Goal: Task Accomplishment & Management: Complete application form

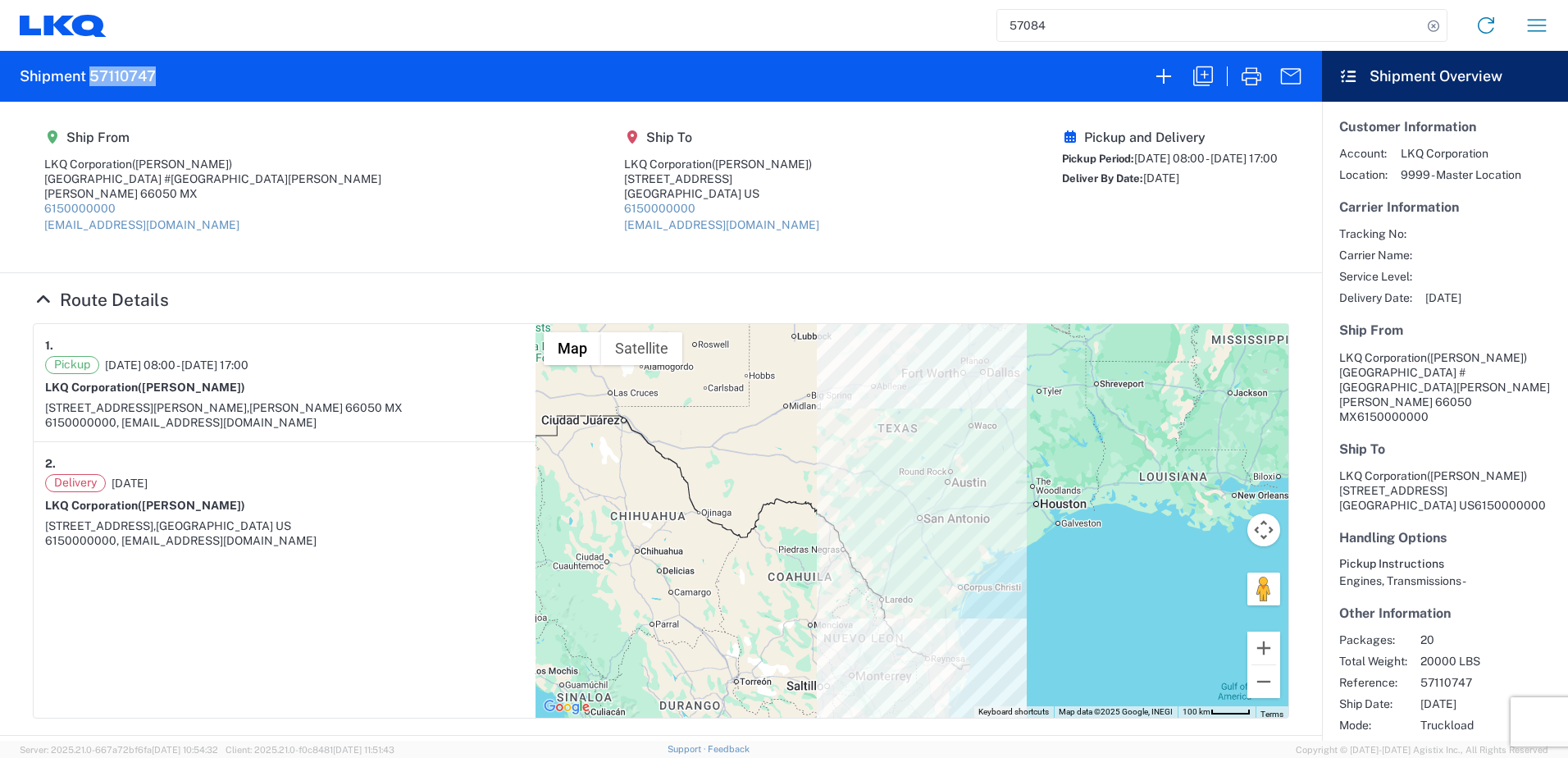
click at [1039, 16] on input "57084" at bounding box center [1210, 25] width 425 height 31
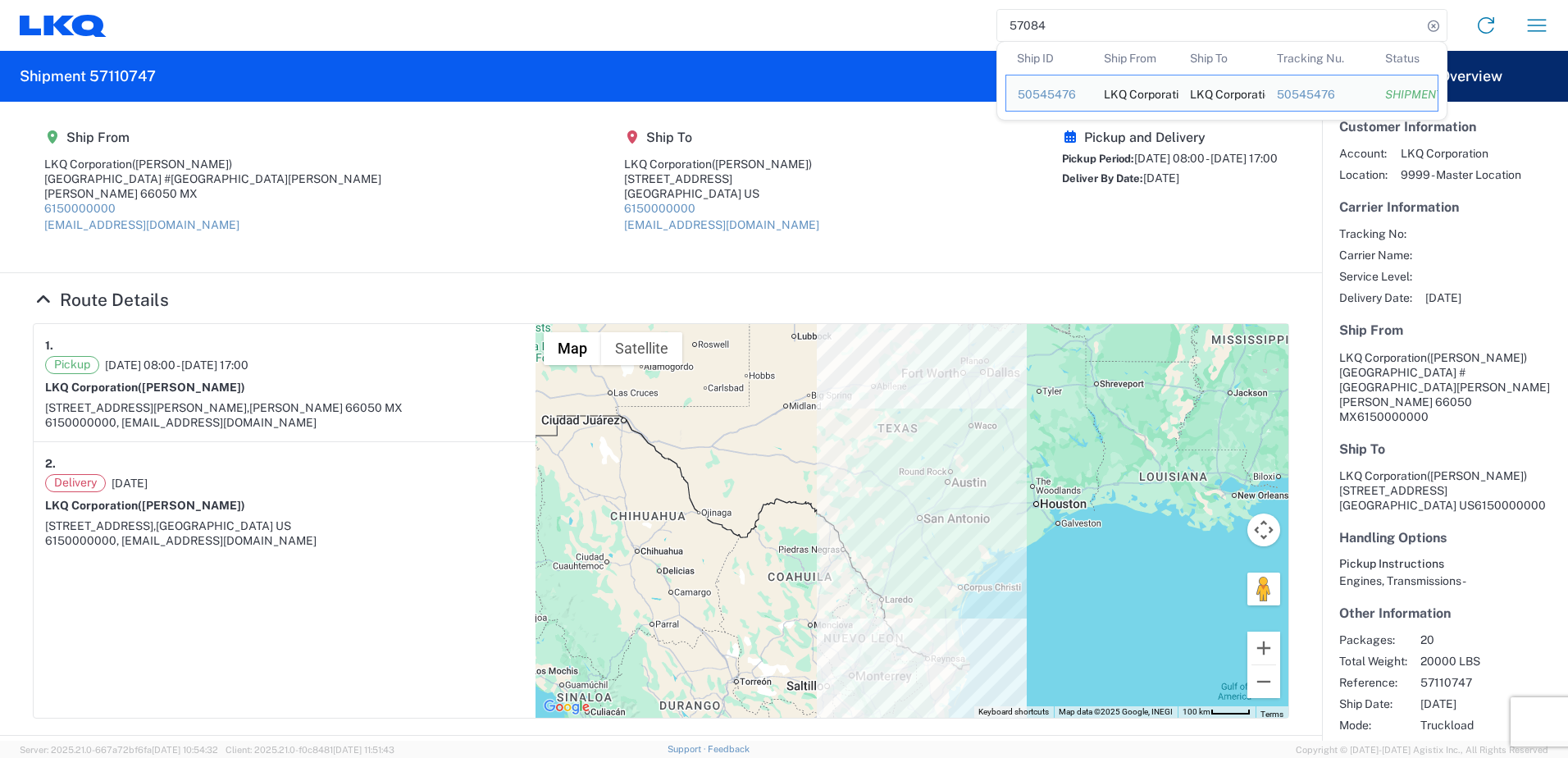
click at [1039, 16] on input "57084" at bounding box center [1210, 25] width 425 height 31
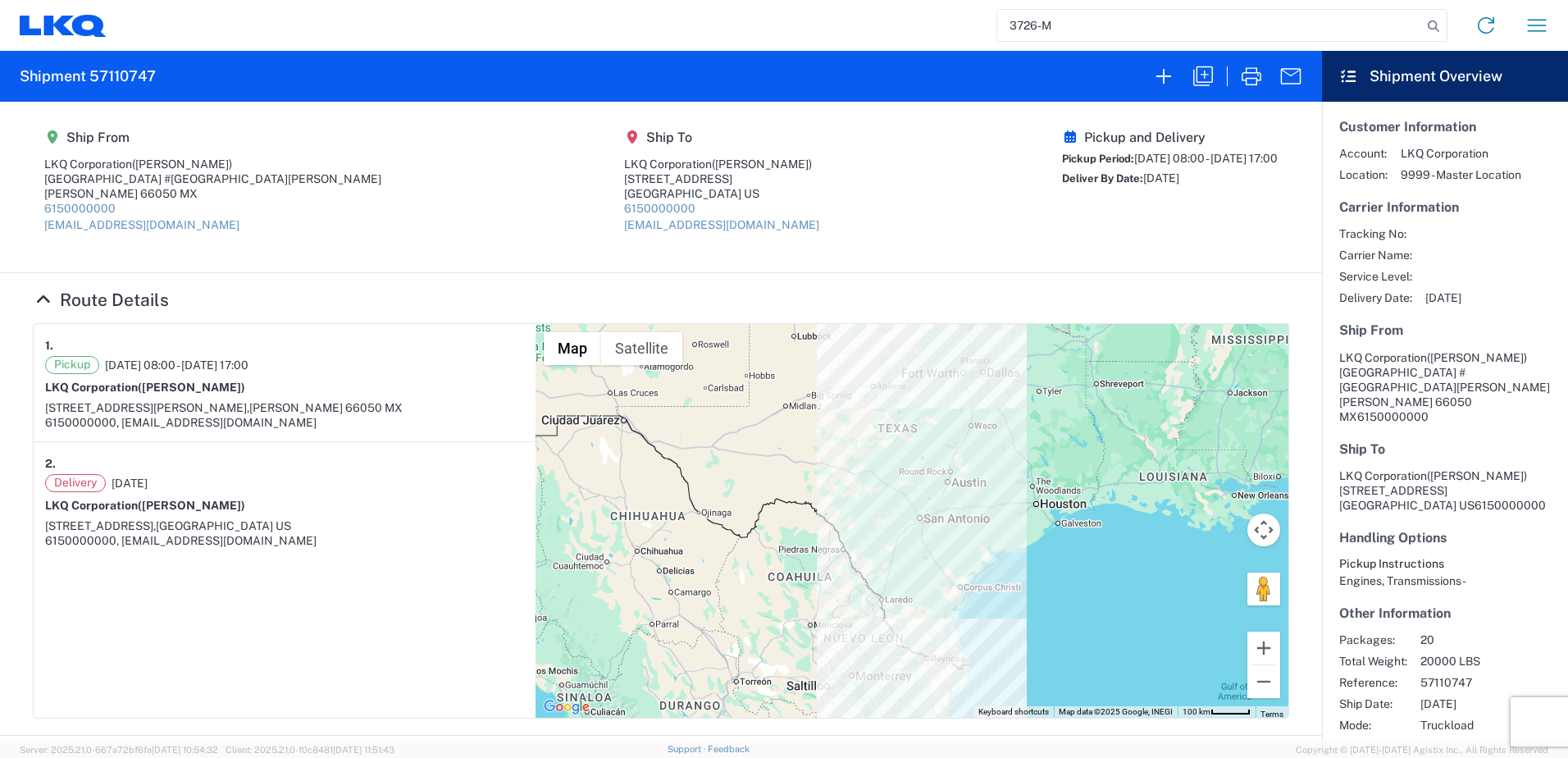
click at [1079, 23] on input "3726-M" at bounding box center [1210, 25] width 425 height 31
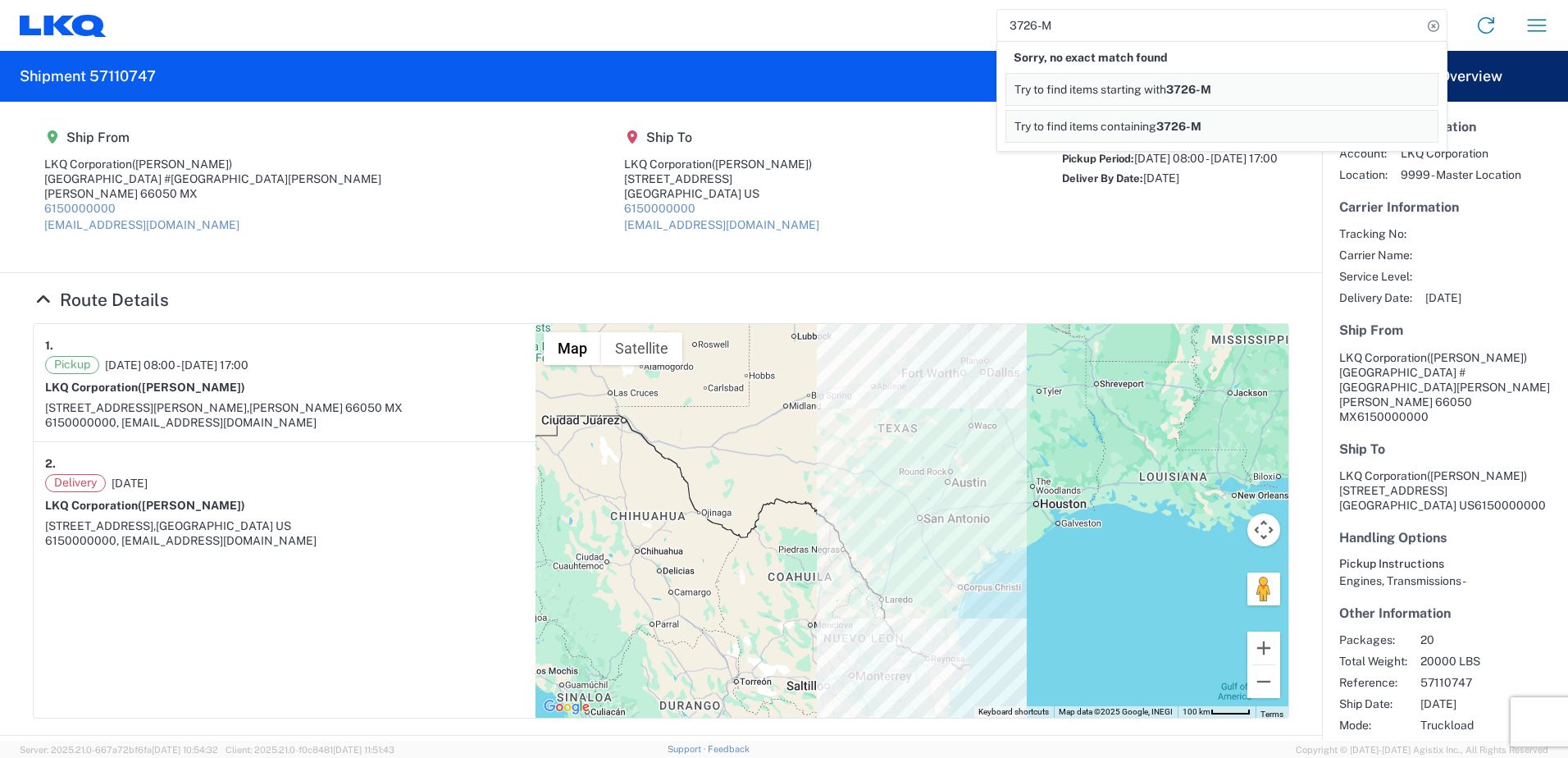
click at [1089, 21] on input "3726-M" at bounding box center [1210, 25] width 425 height 31
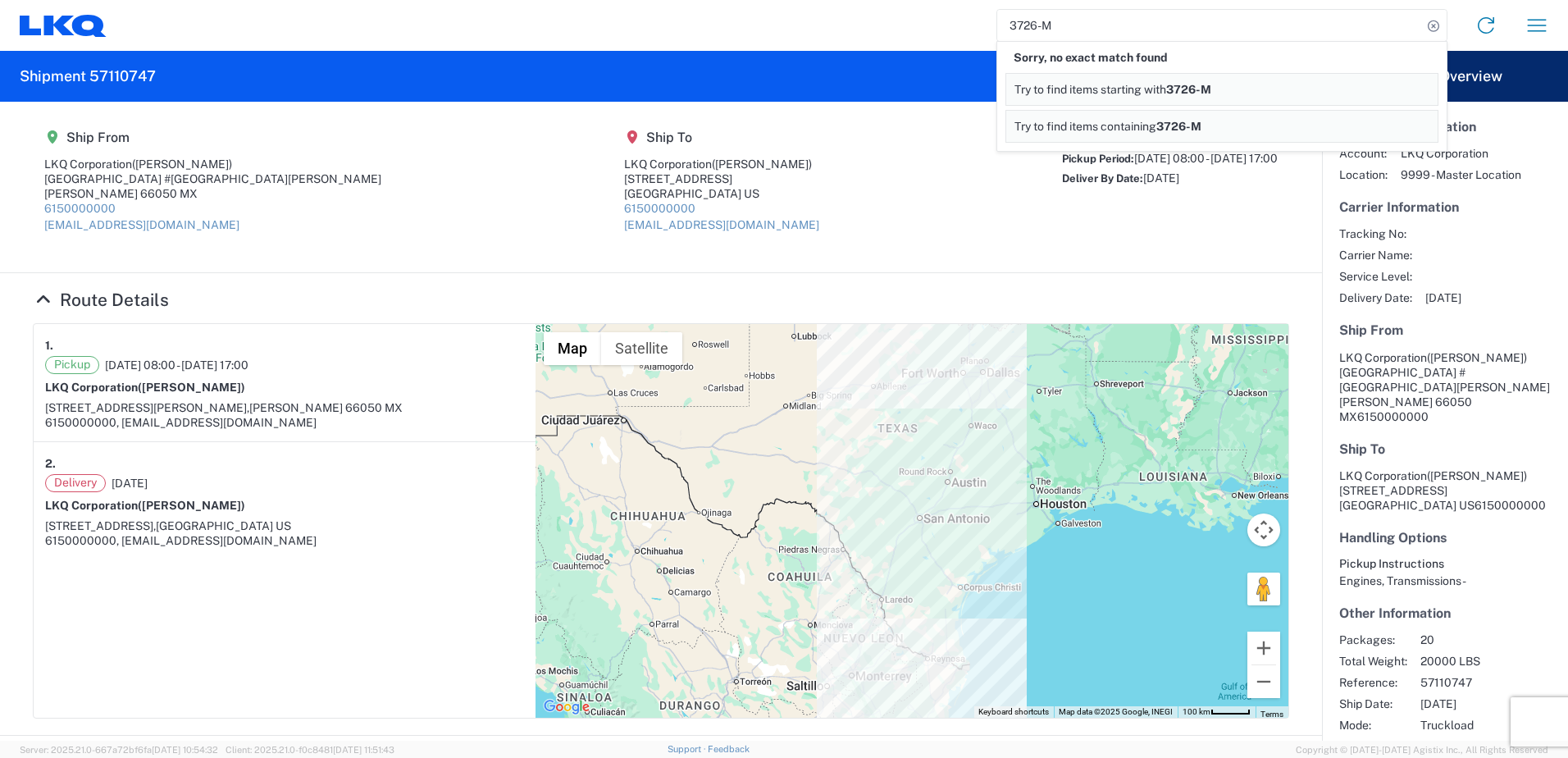
paste input "56715224"
type input "56715224"
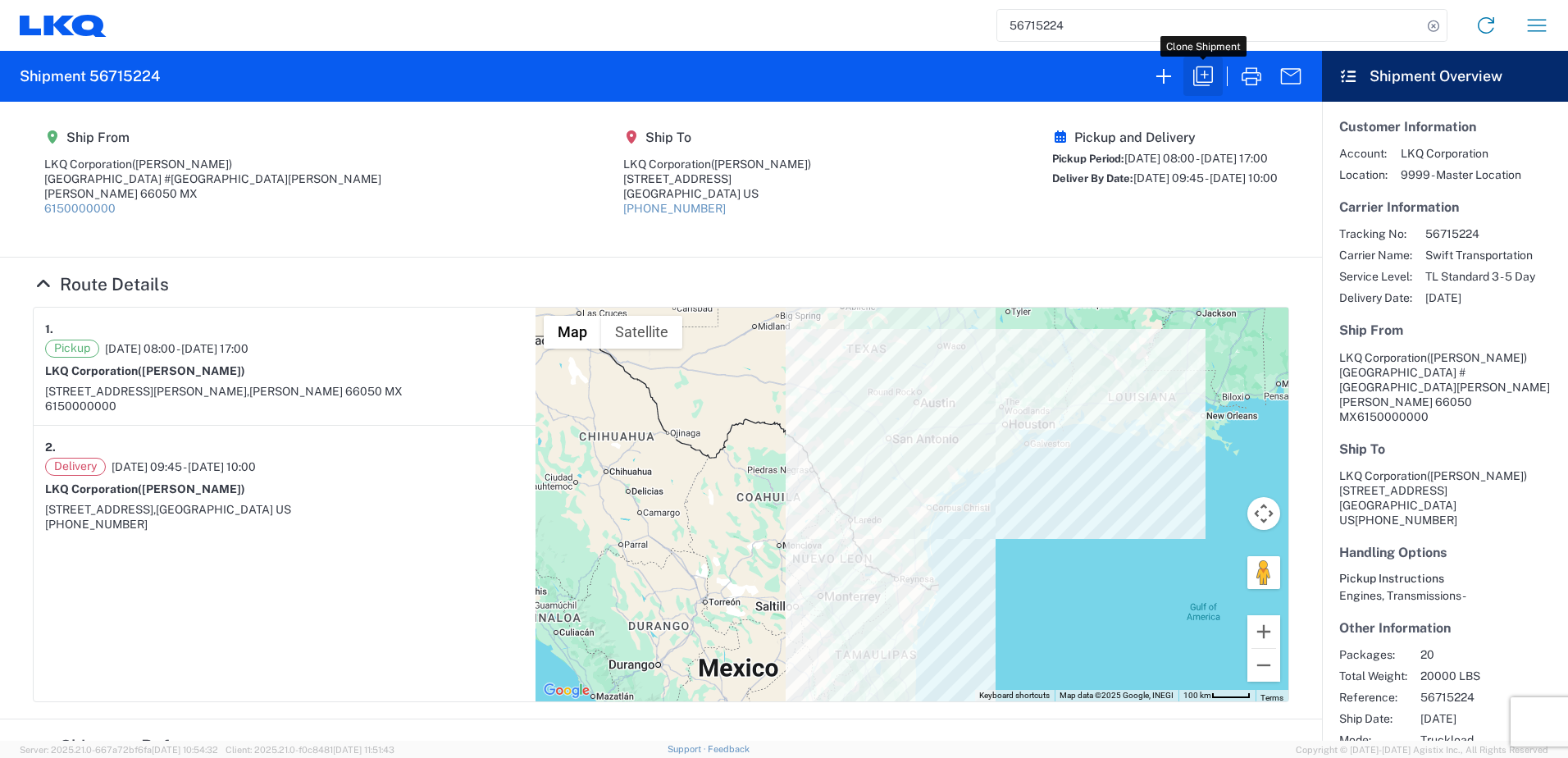
click at [1201, 81] on icon "button" at bounding box center [1203, 76] width 26 height 26
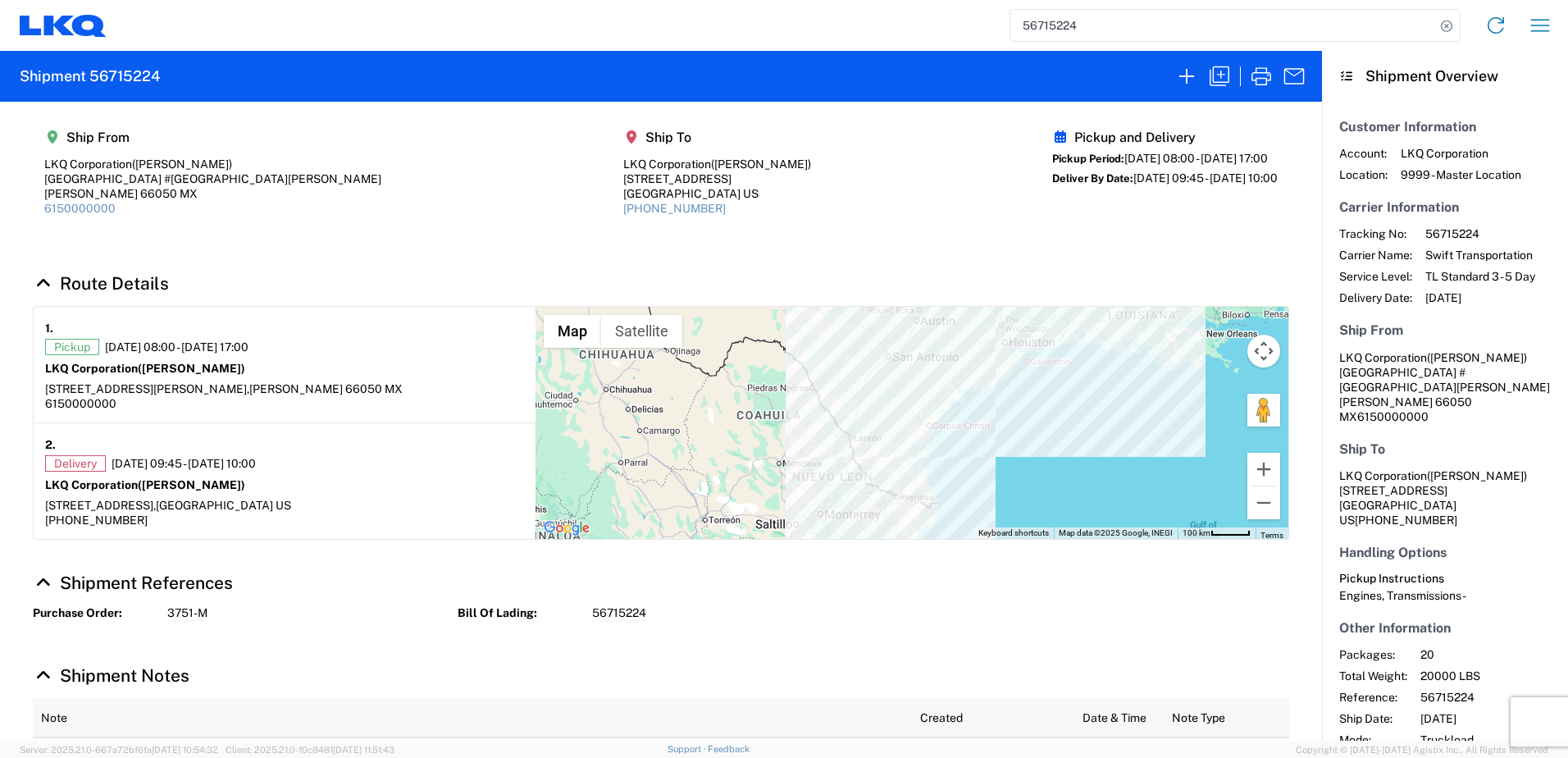
select select "FULL"
select select "US"
select select "LBS"
select select "IN"
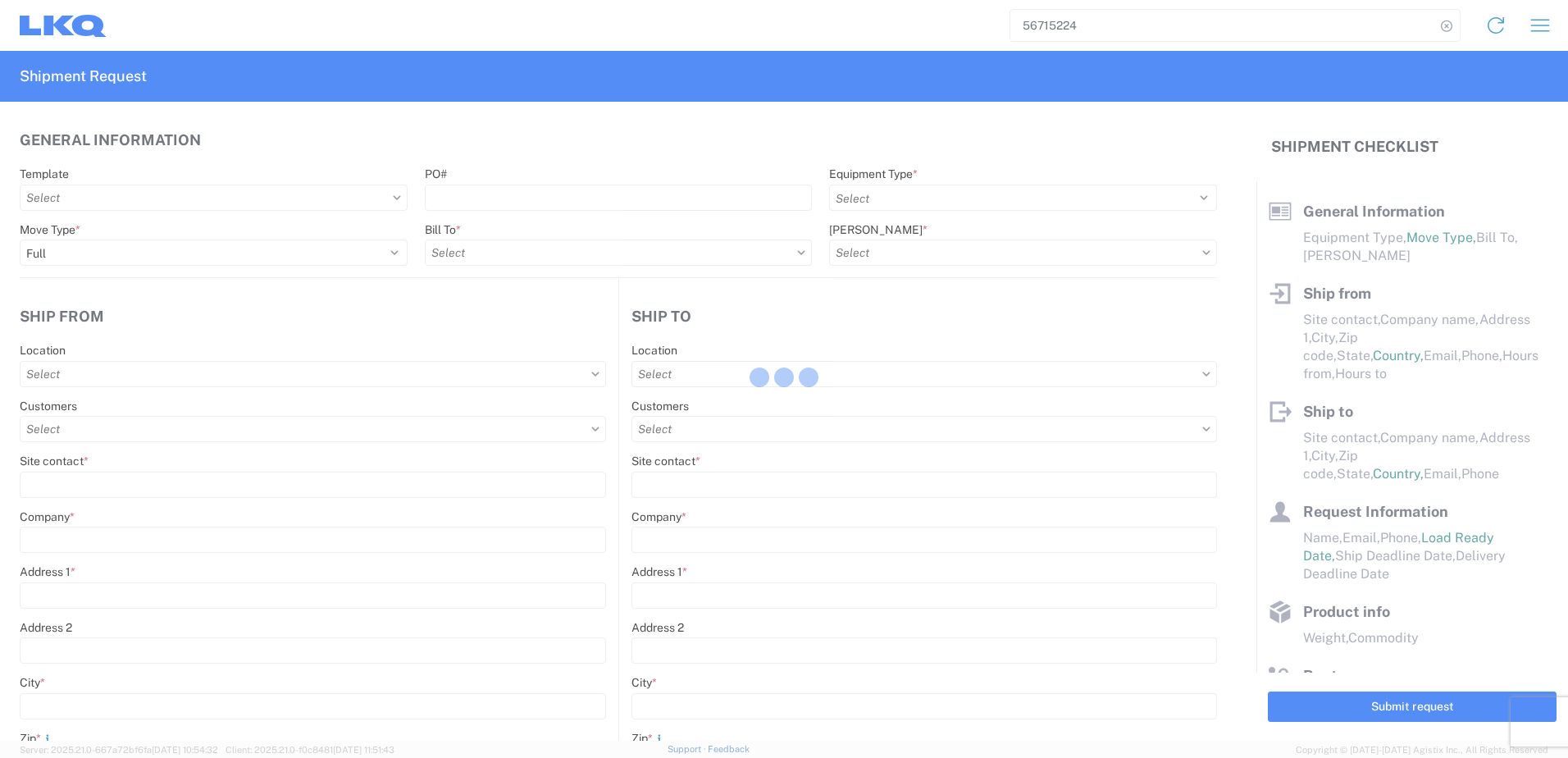
select select "STDV"
type input "[PERSON_NAME]"
type input "LKQ Corporation"
type input "[GEOGRAPHIC_DATA] #[GEOGRAPHIC_DATA][PERSON_NAME]"
type input "[PERSON_NAME]"
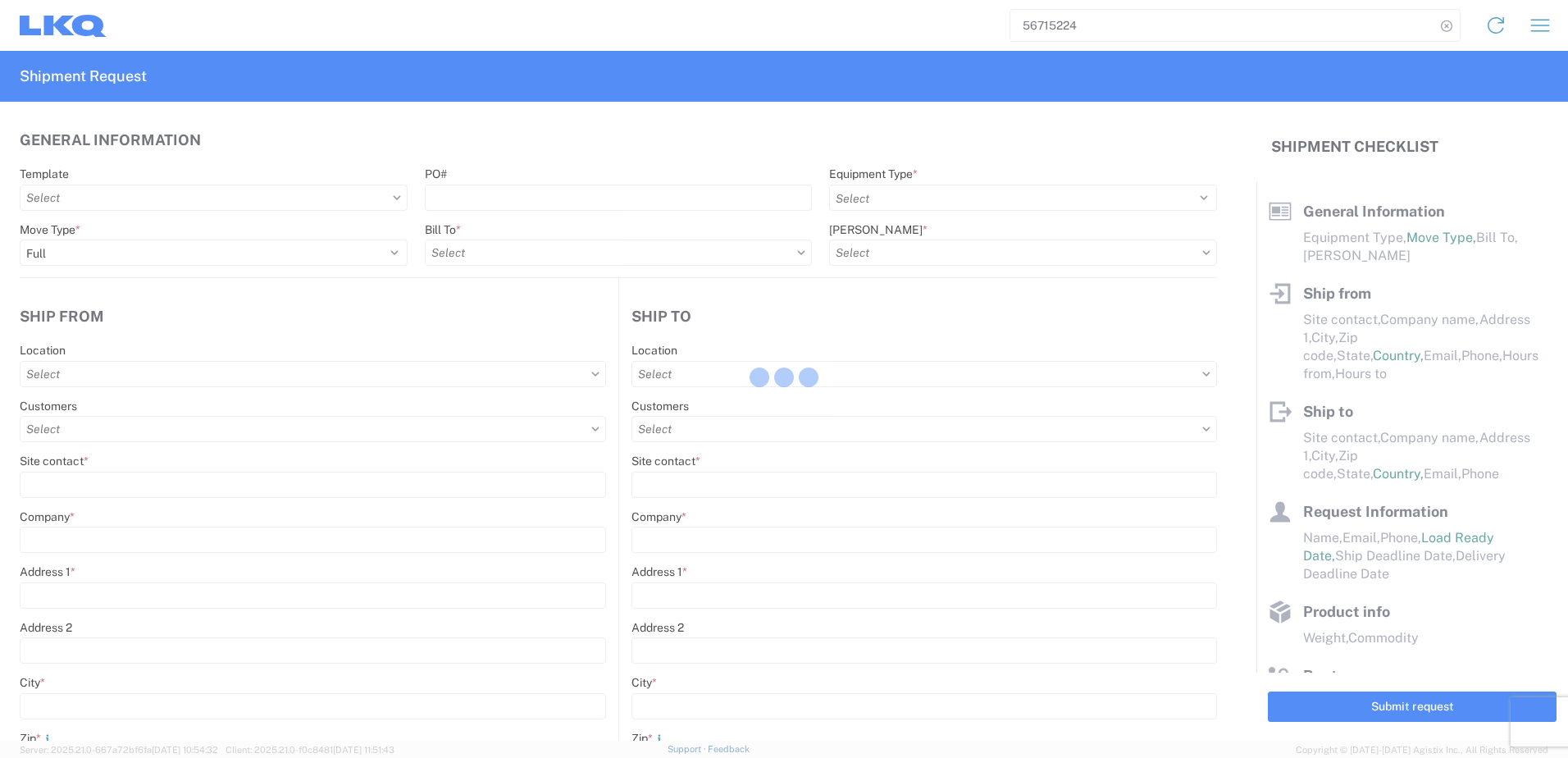
type input "66050"
select select "MX"
type input "6150000000"
type input "08:00:00"
type input "17:00:00"
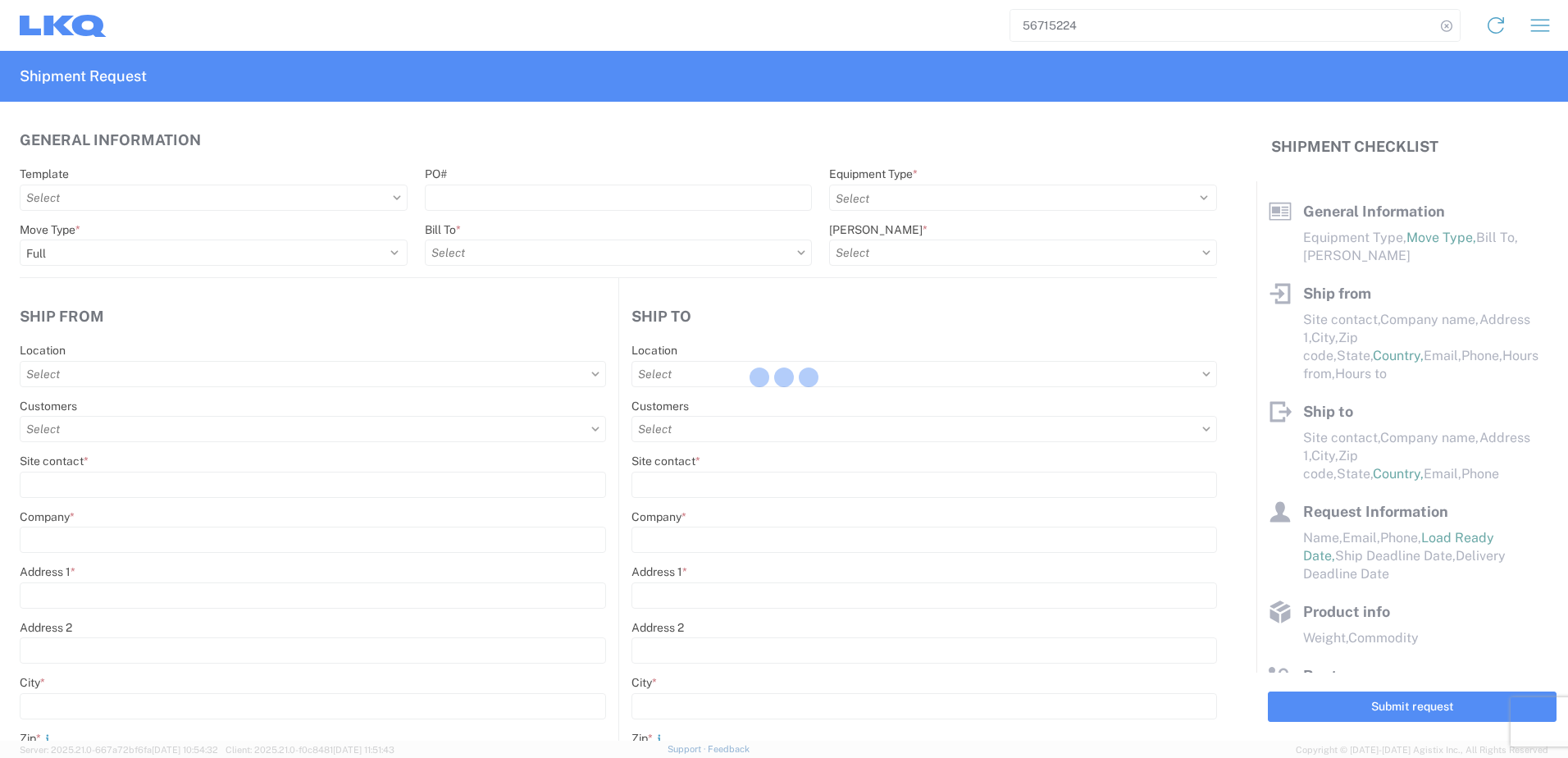
select select
type input "[PERSON_NAME]"
type input "LKQ Corporation"
type input "[STREET_ADDRESS]"
type input "[GEOGRAPHIC_DATA]"
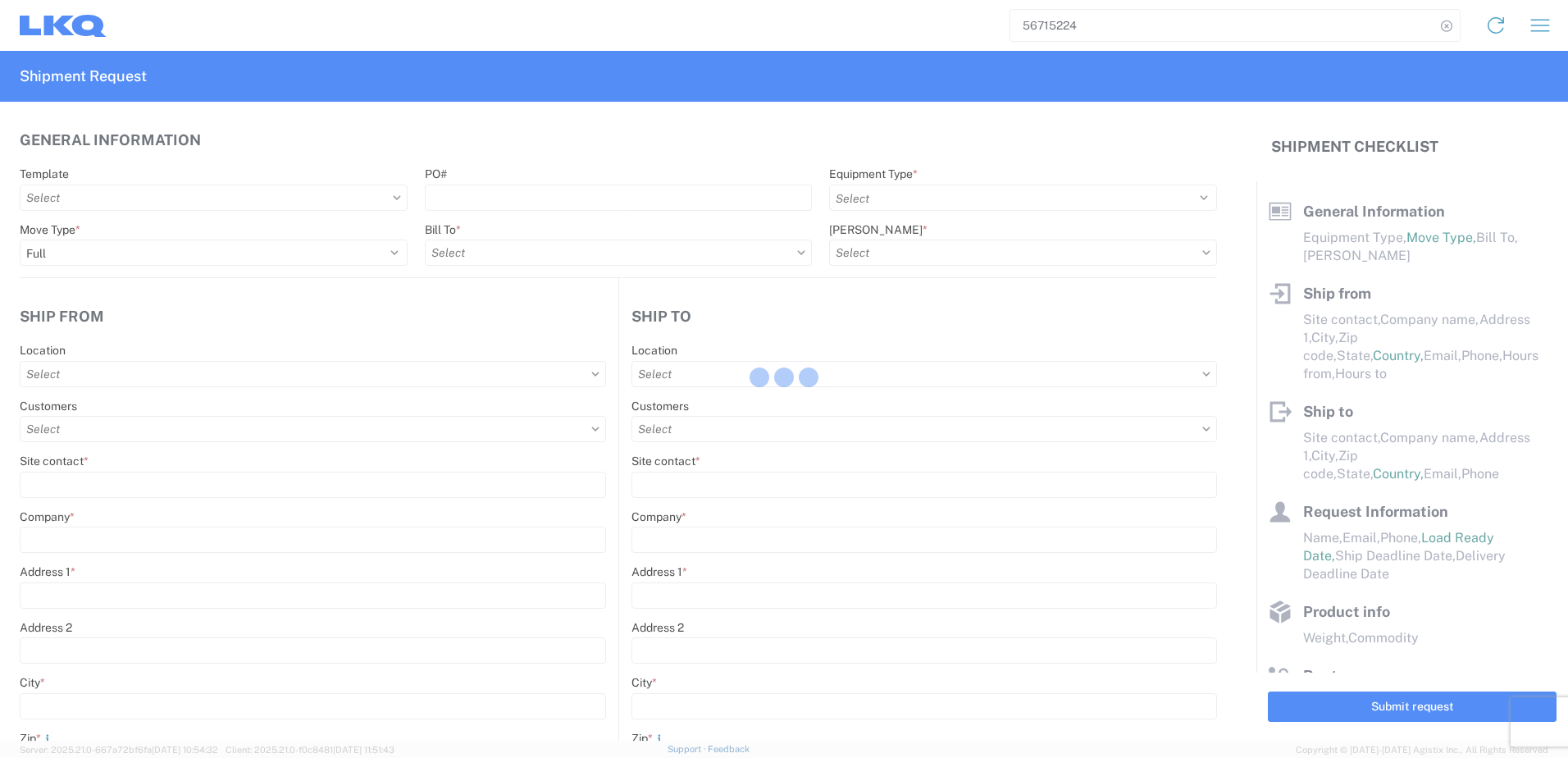
type input "77038"
type input "[PHONE_NUMBER]"
type input "09:45:00"
type input "10:00:00"
select select
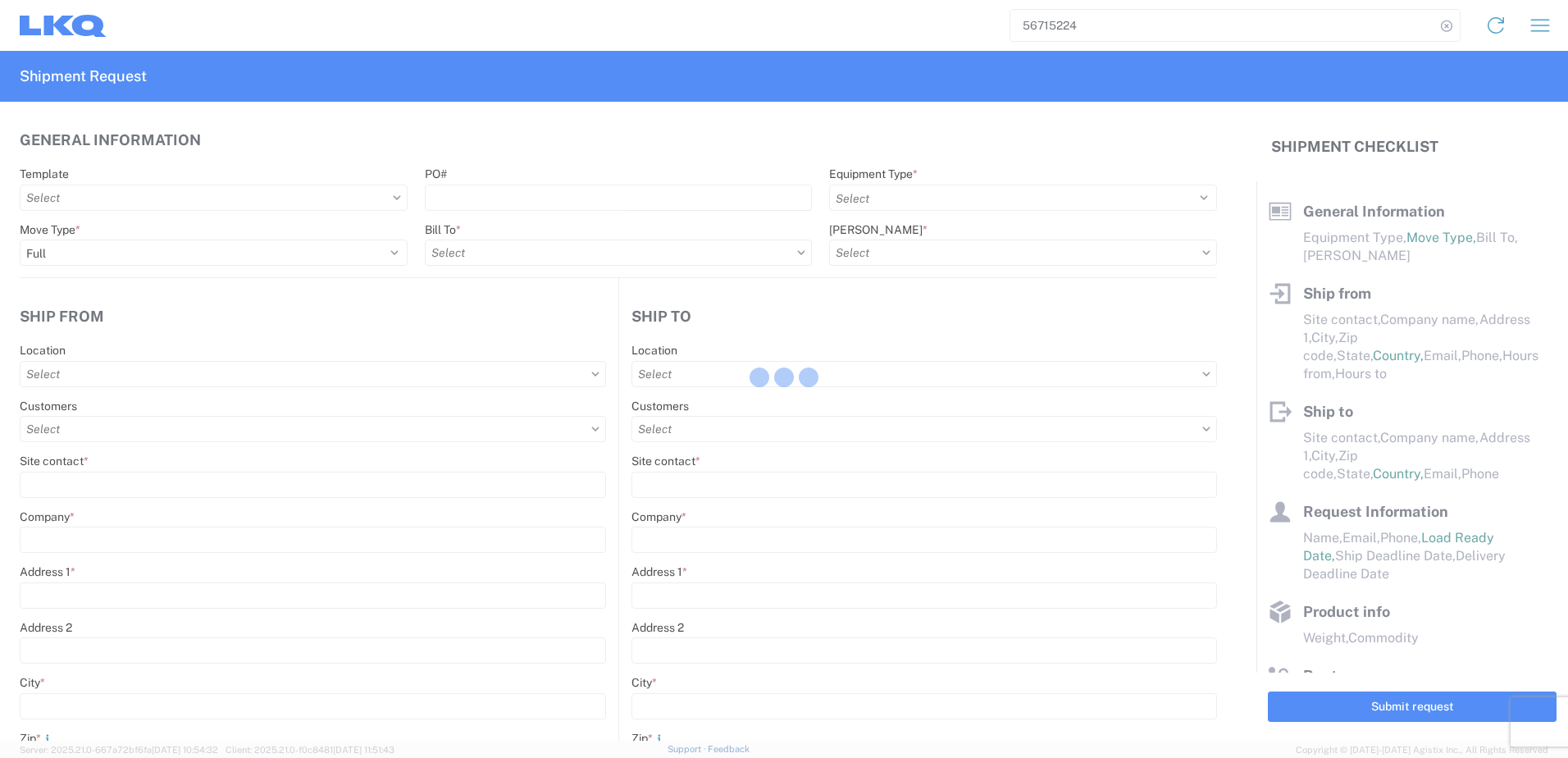
type input "[PERSON_NAME]"
type input "[EMAIL_ADDRESS][DOMAIN_NAME]"
type input "82218326"
type input "[DATE]"
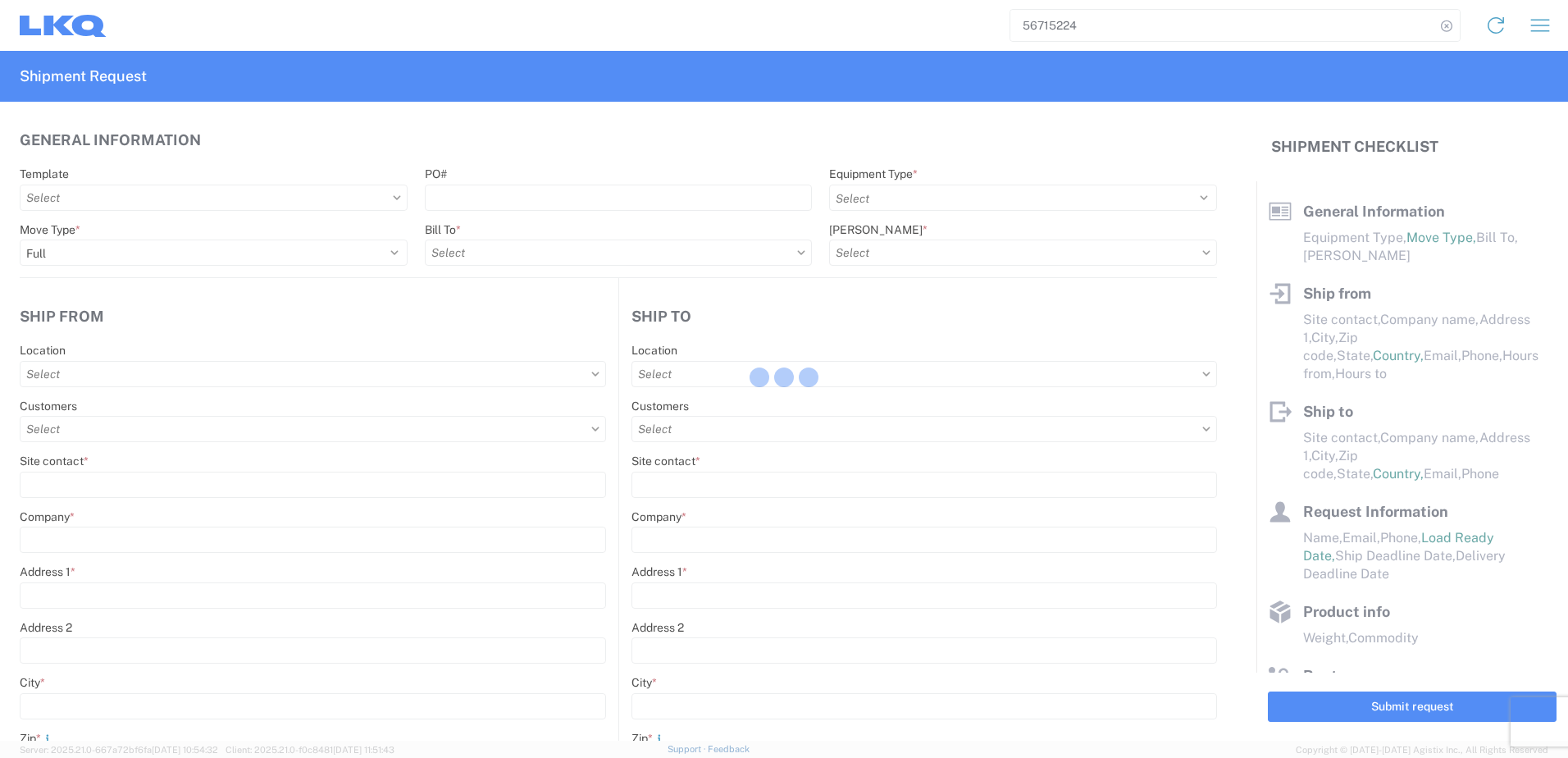
type input "[DATE]"
type textarea "SWIFT/TRANSMEX"
type input "20000"
type input "Engines, Transmissions"
type input "20"
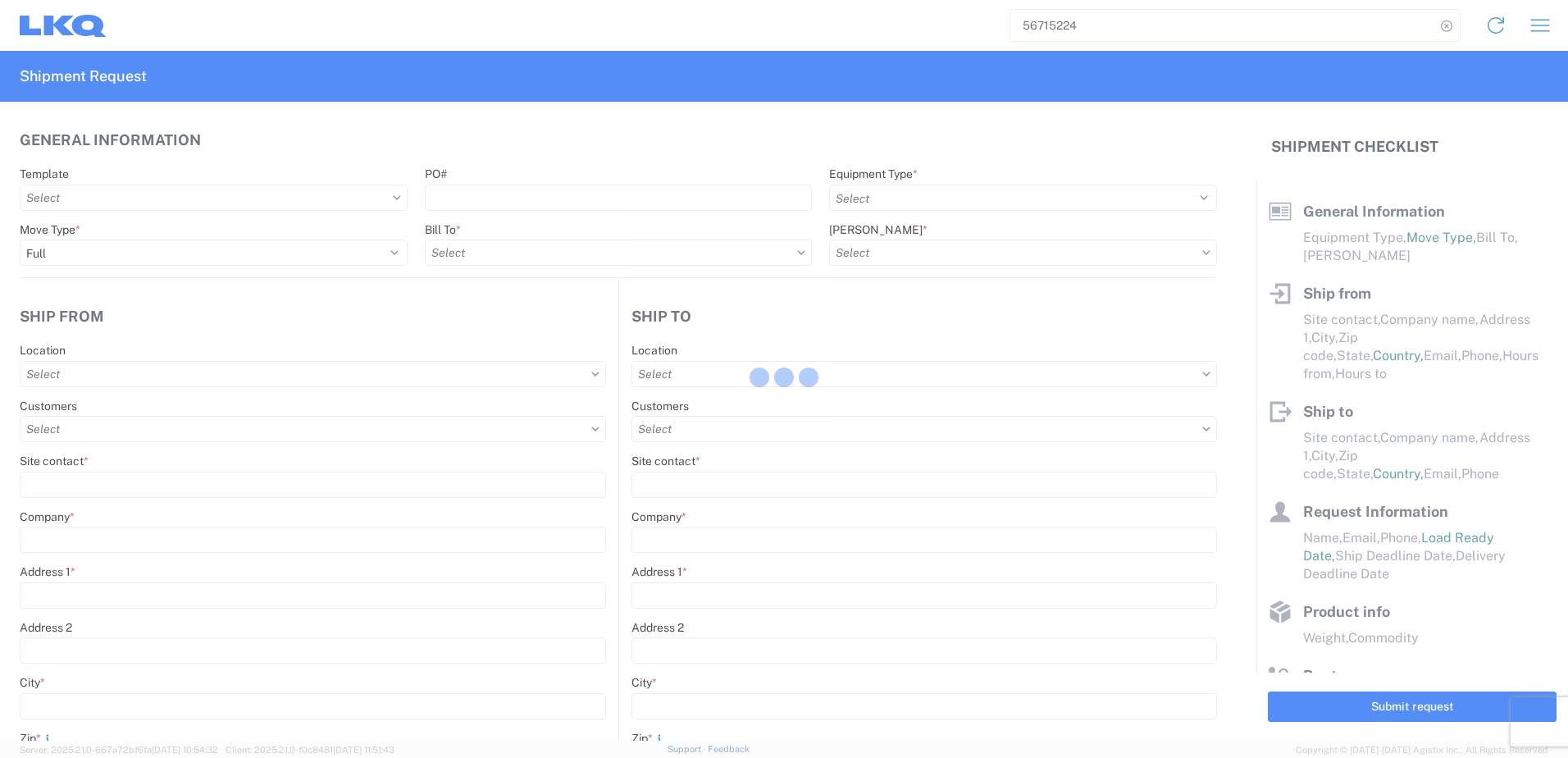
type input "1"
type input "4"
type input "0.67"
select select "FT"
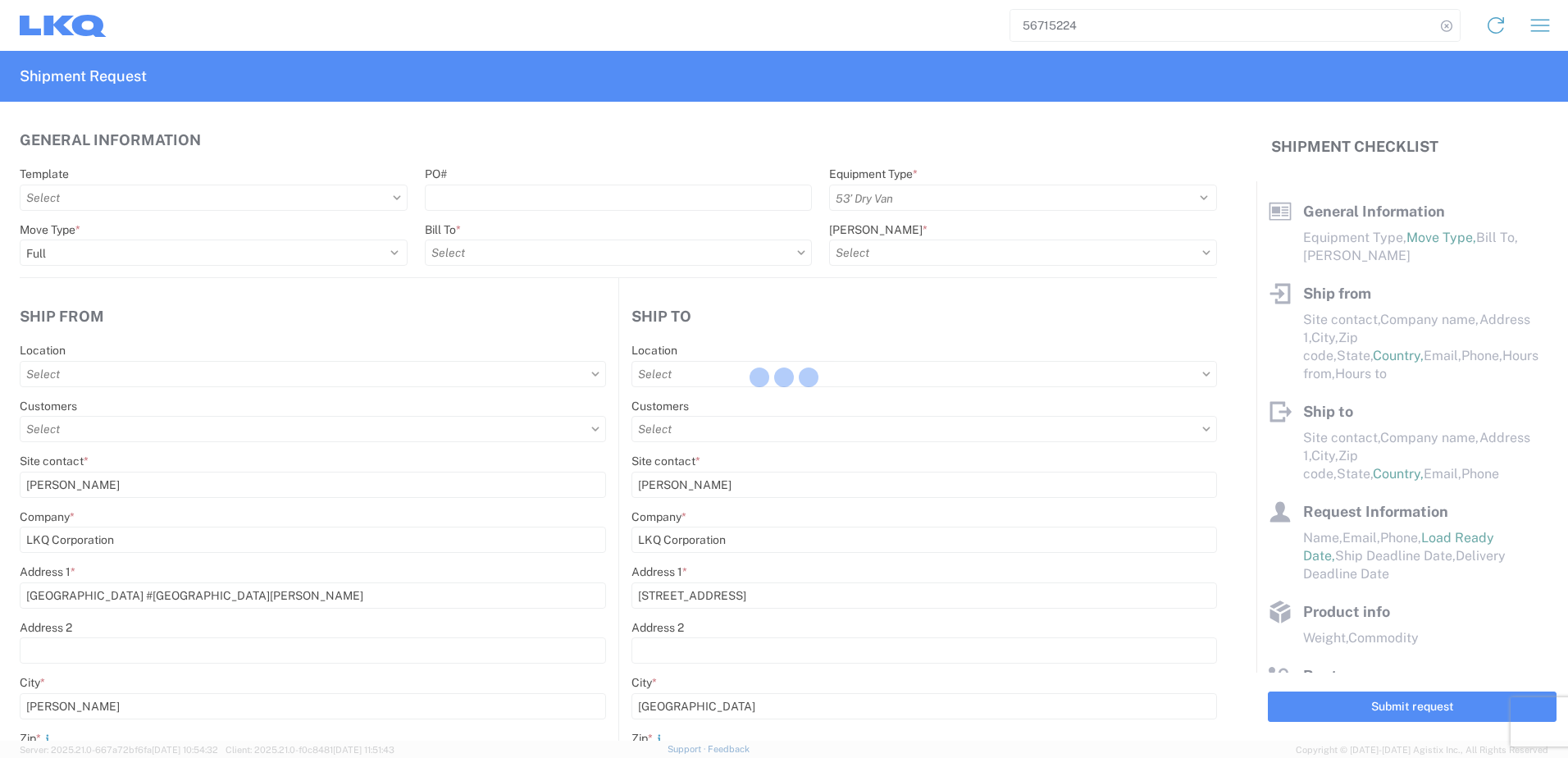
select select
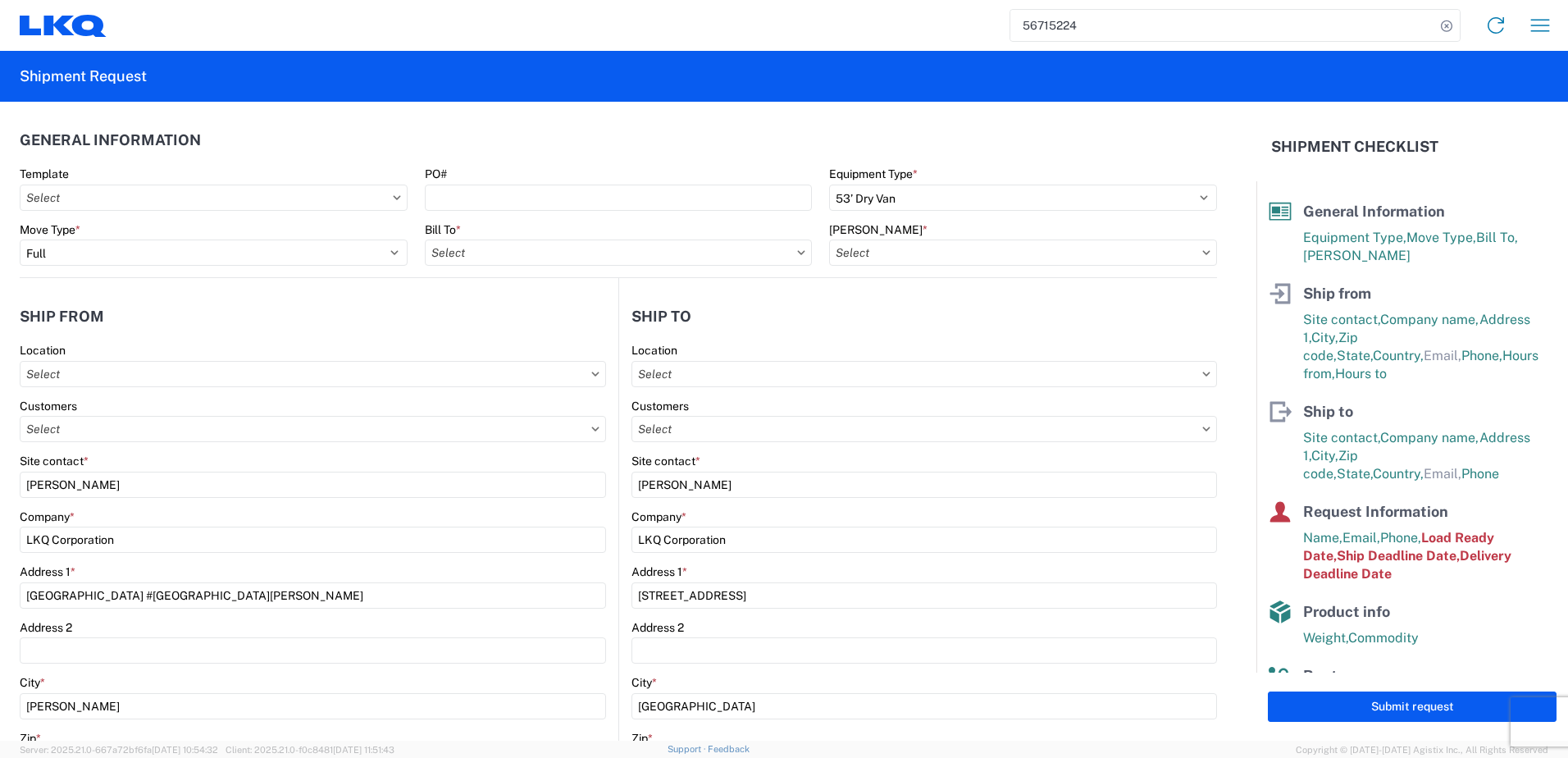
type input "1760 - LKQ Best Core"
type input "1883 - Vege de Mexico S.A. de C.V"
type input "1760-1300-50180-0000 - 1760 Freight In - Cores"
type input "1760 - LKQ Best Core"
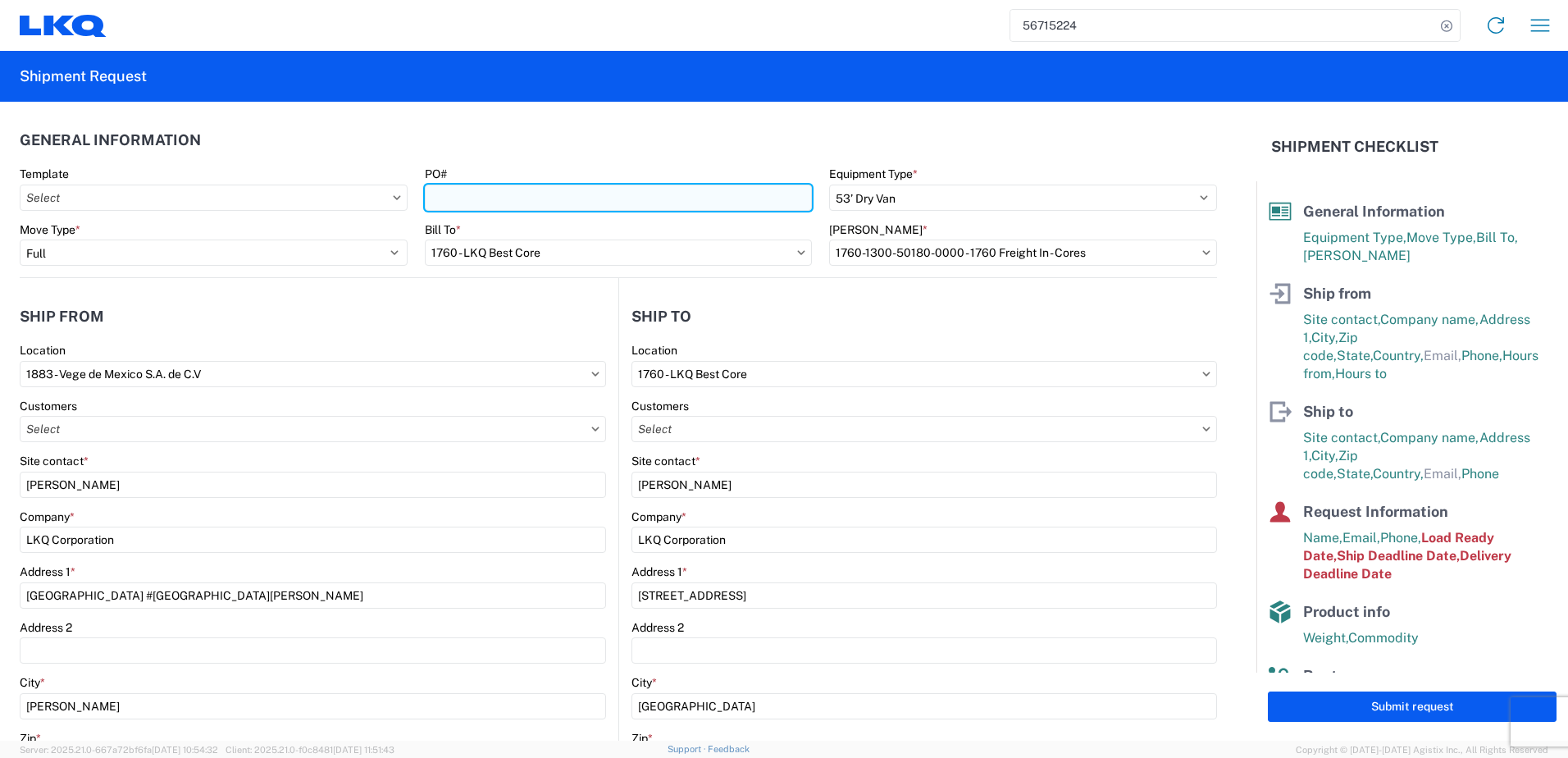
click at [561, 200] on input "PO#" at bounding box center [618, 197] width 388 height 26
paste input "3726-M"
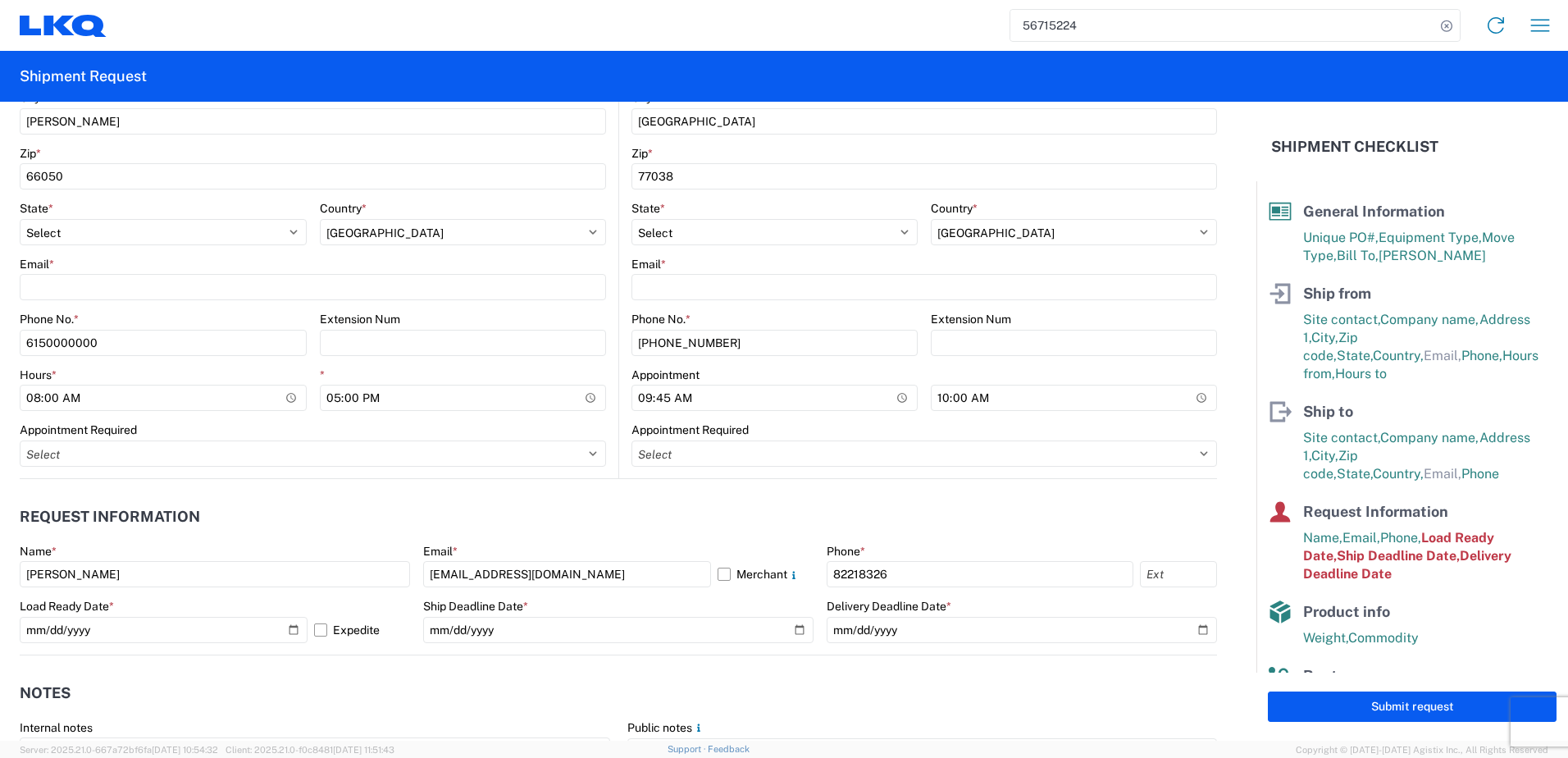
scroll to position [573, 0]
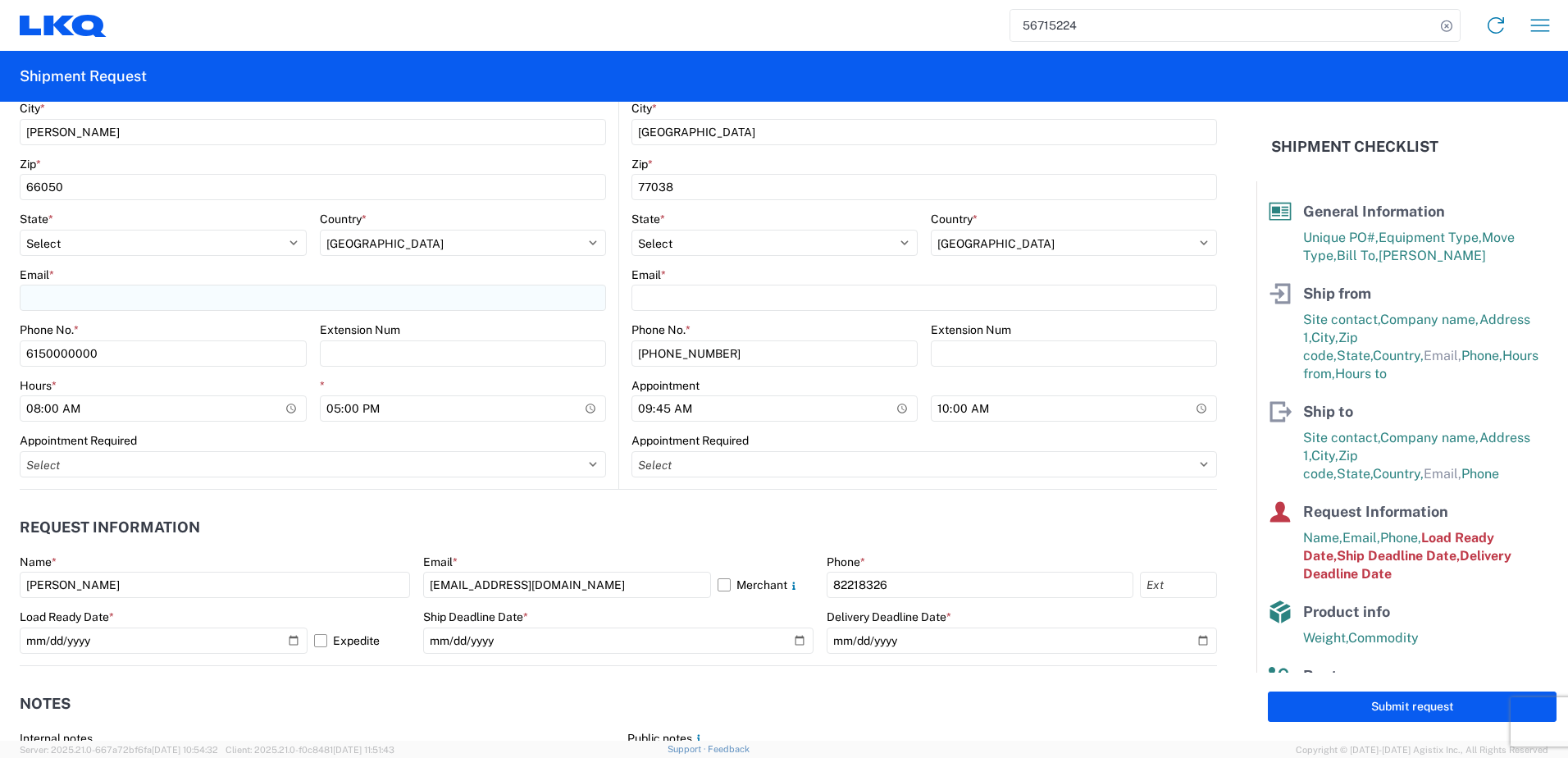
type input "3726-M"
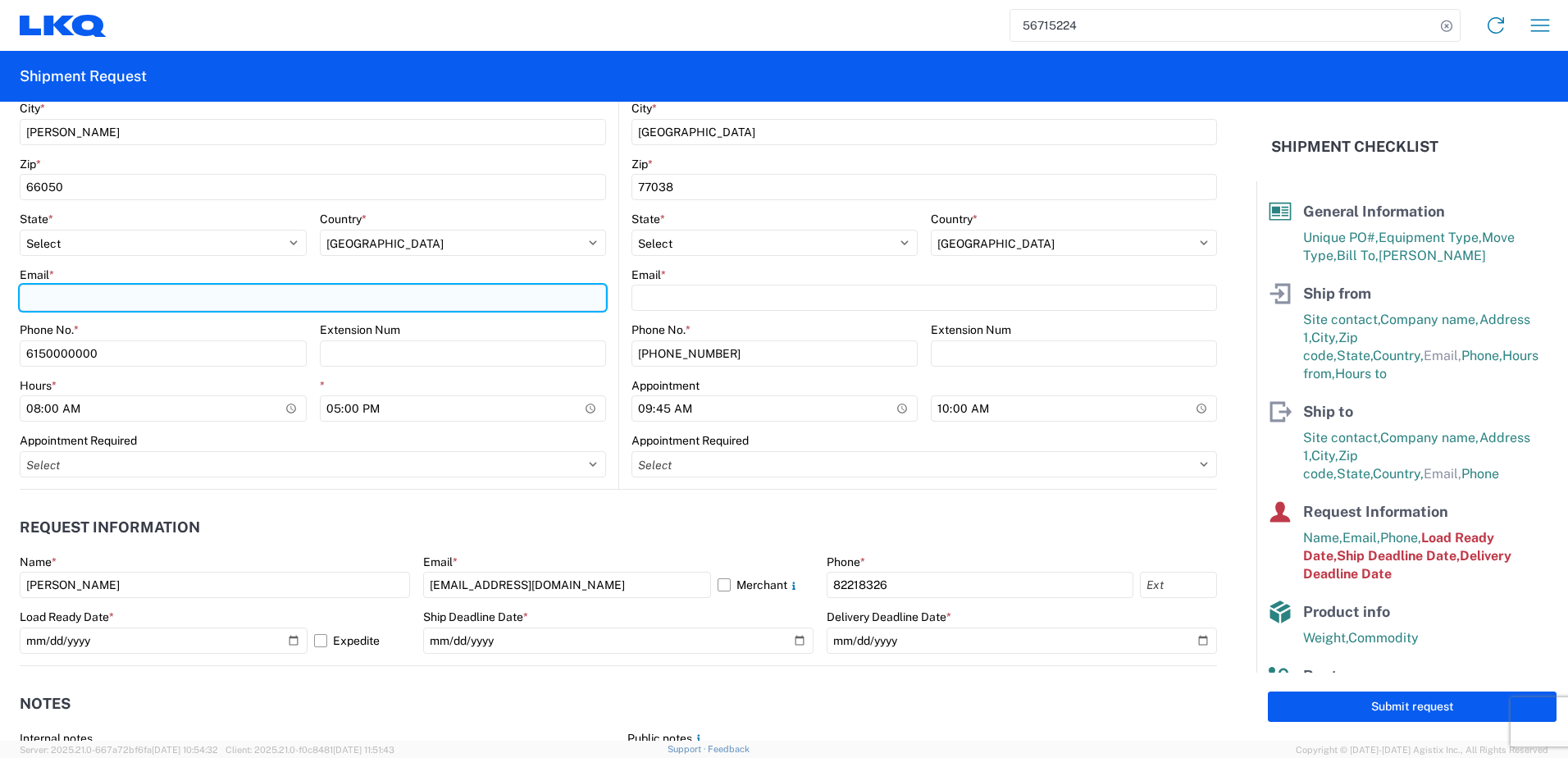
click at [561, 301] on input "Email *" at bounding box center [313, 297] width 587 height 26
type input "[EMAIL_ADDRESS][DOMAIN_NAME]"
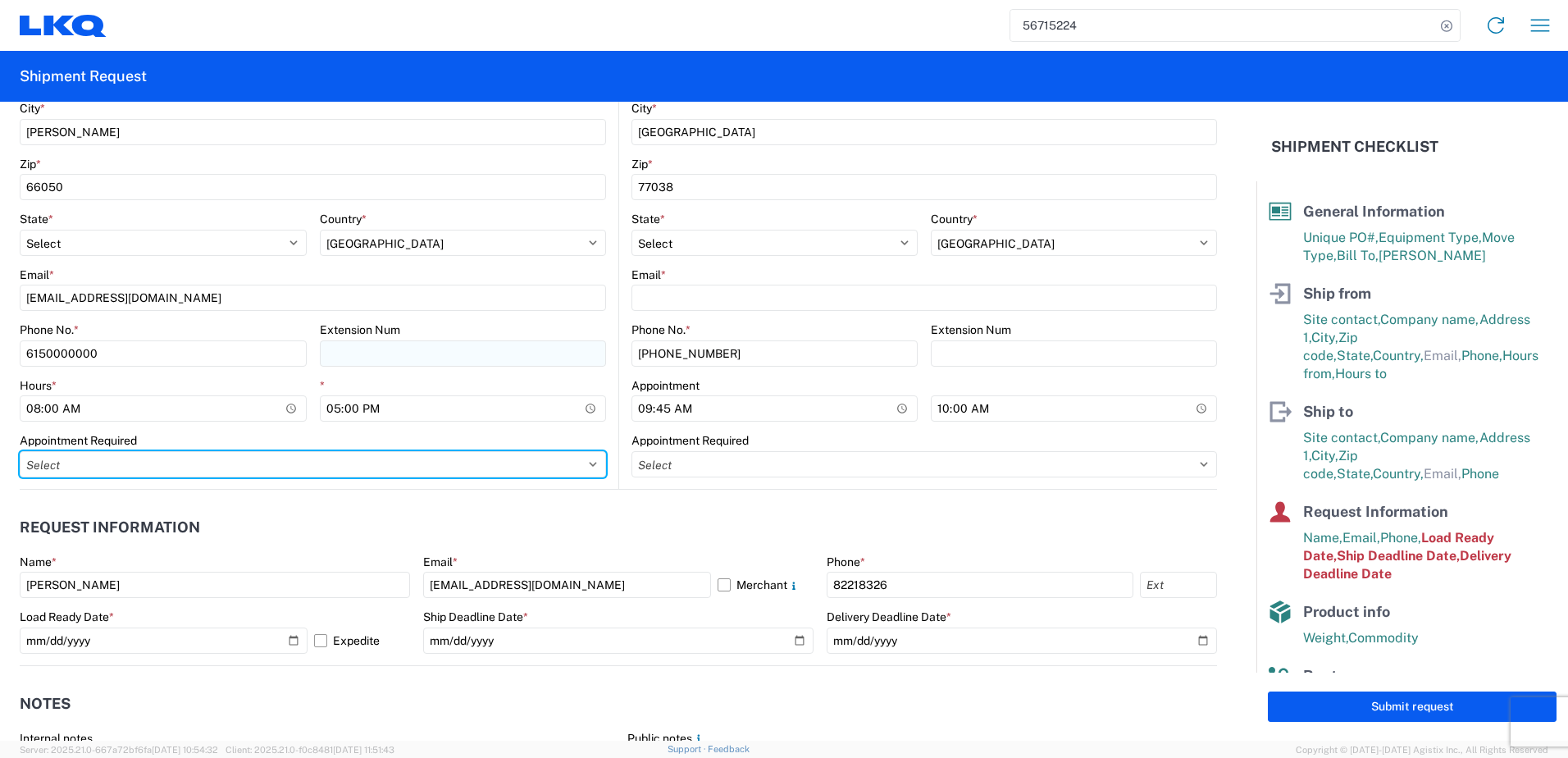
select select
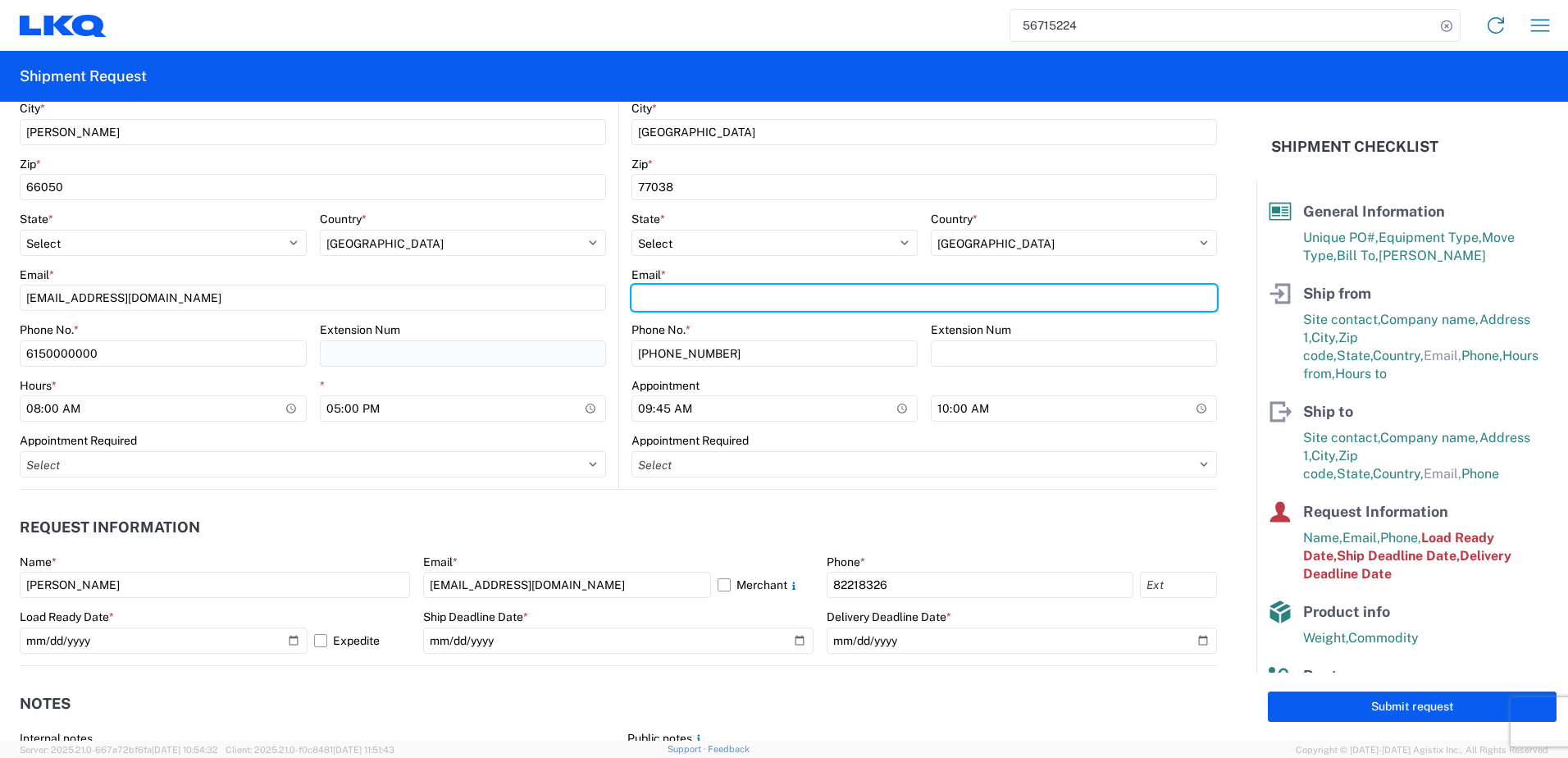
type input "[EMAIL_ADDRESS][DOMAIN_NAME]"
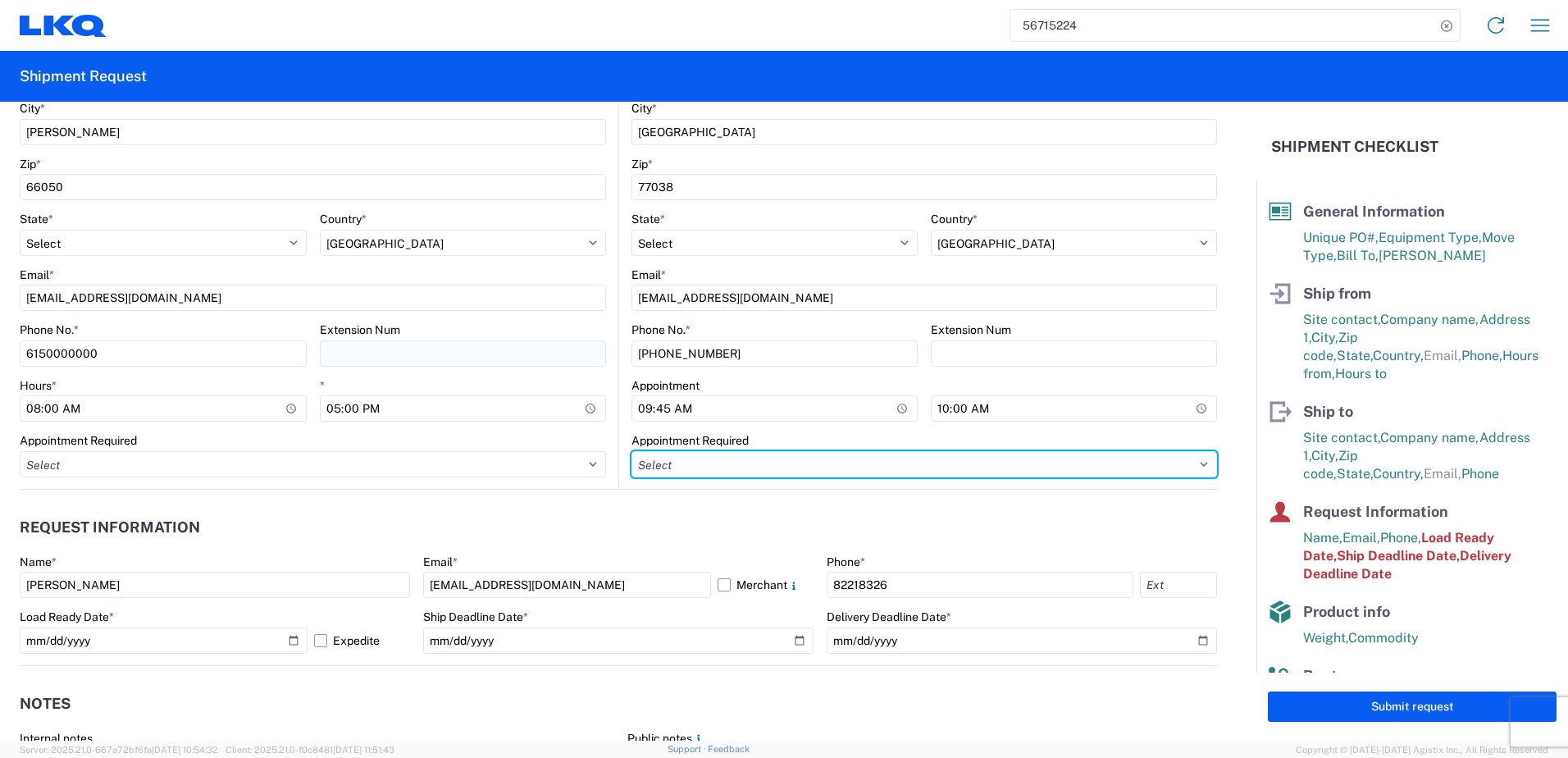
select select
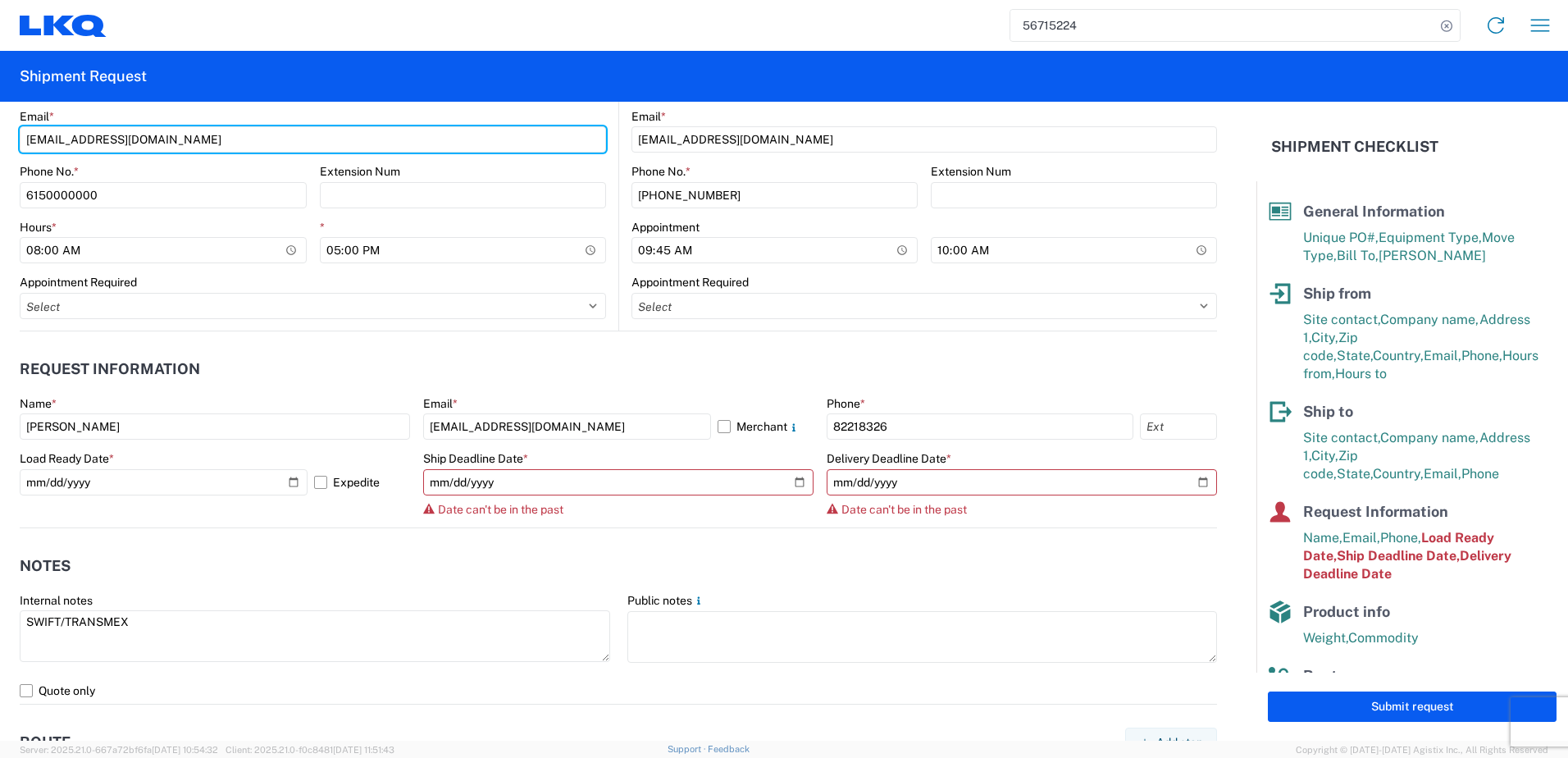
scroll to position [738, 0]
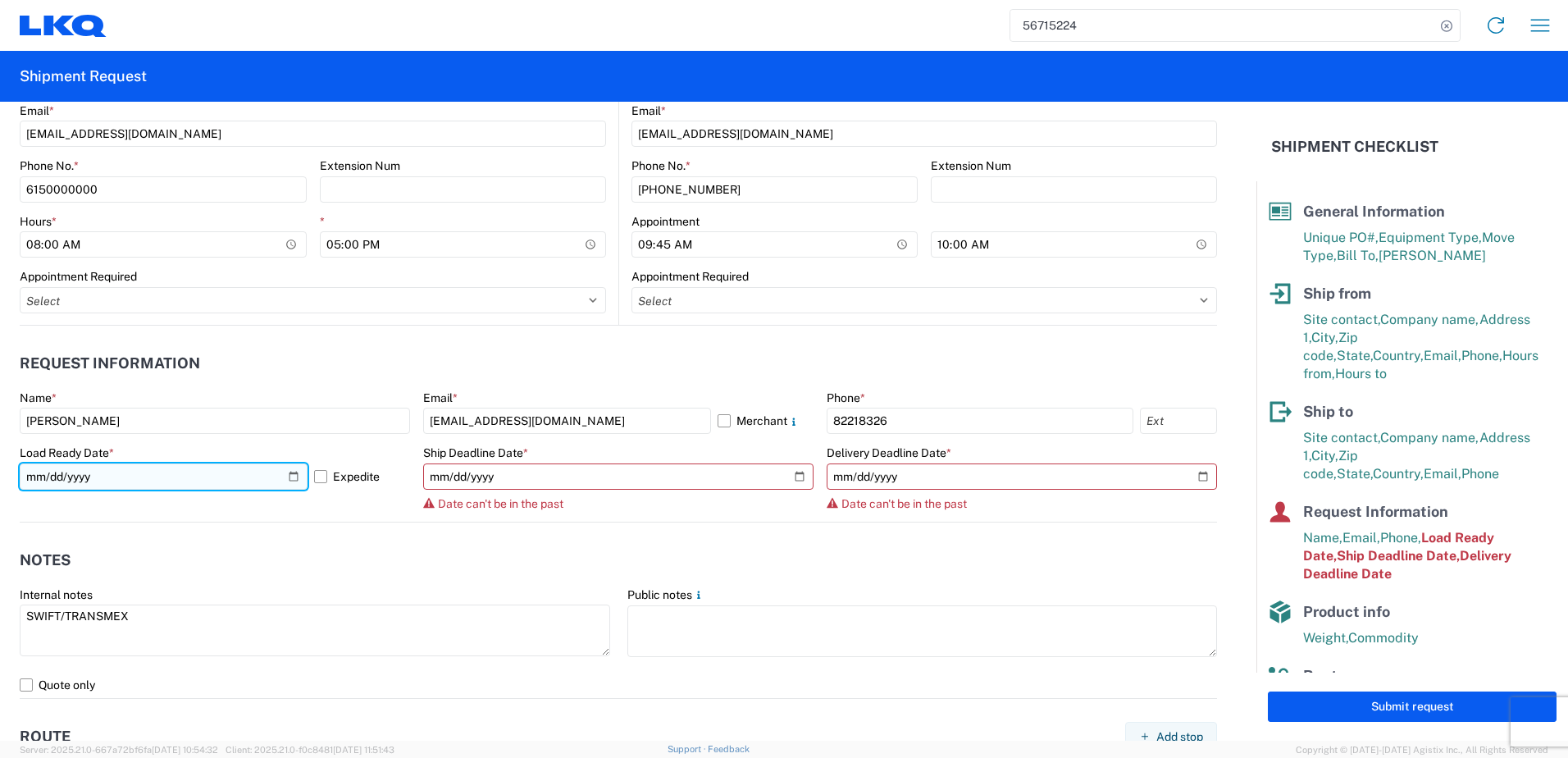
click at [288, 478] on input "[DATE]" at bounding box center [164, 476] width 288 height 26
type input "[DATE]"
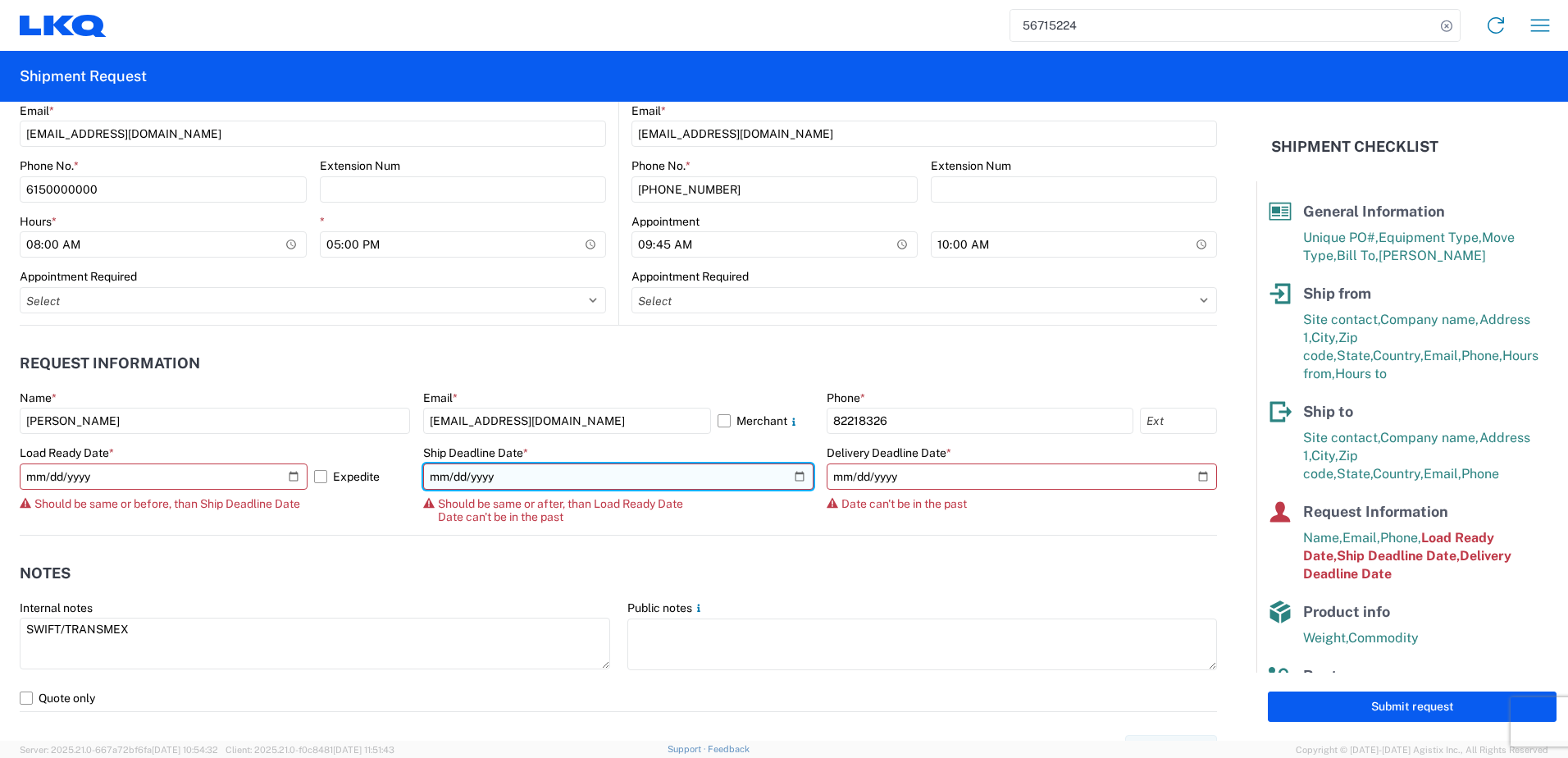
click at [788, 478] on input "[DATE]" at bounding box center [617, 476] width 390 height 26
type input "[DATE]"
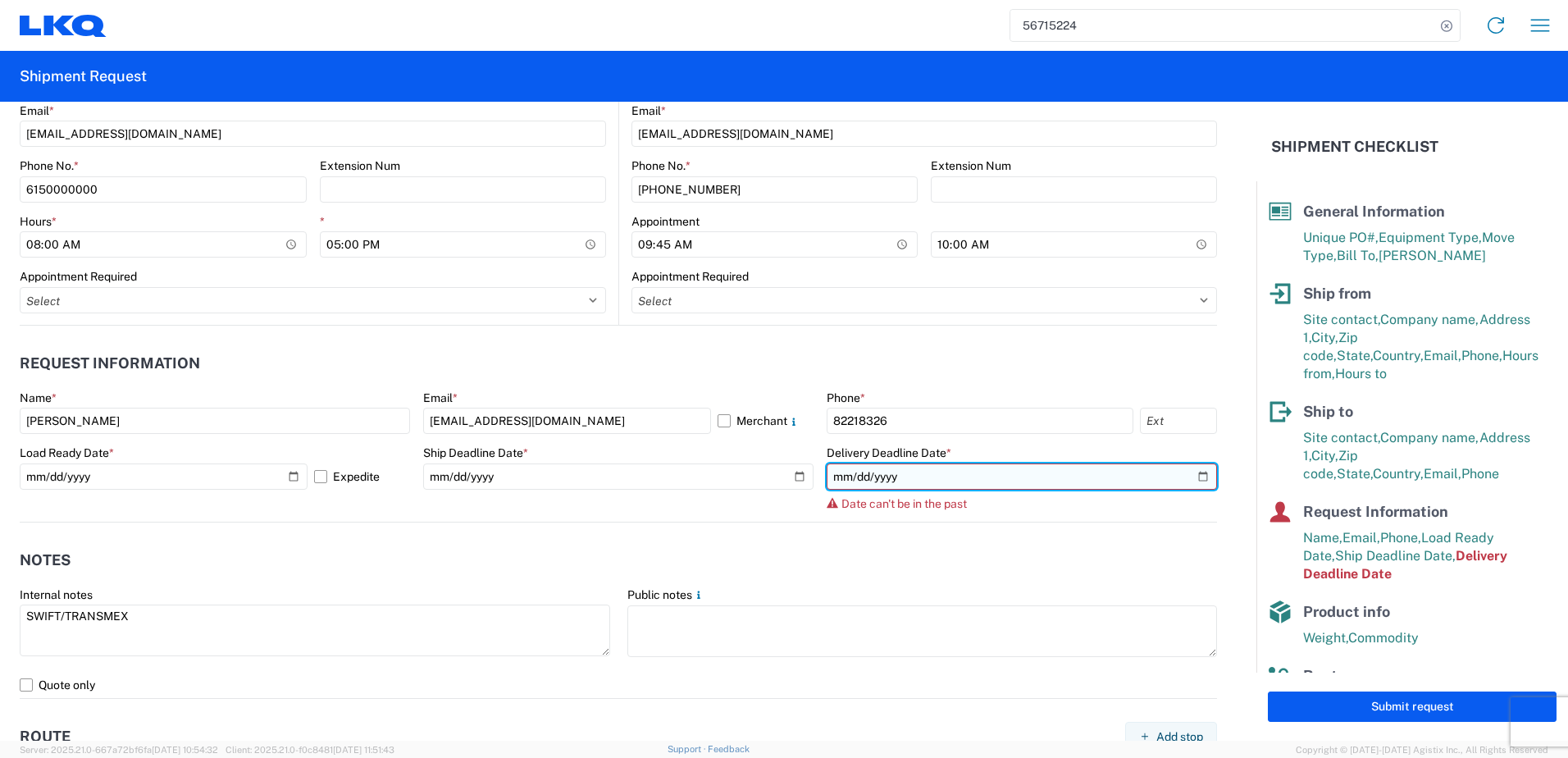
click at [1190, 482] on input "[DATE]" at bounding box center [1021, 476] width 390 height 26
type input "[DATE]"
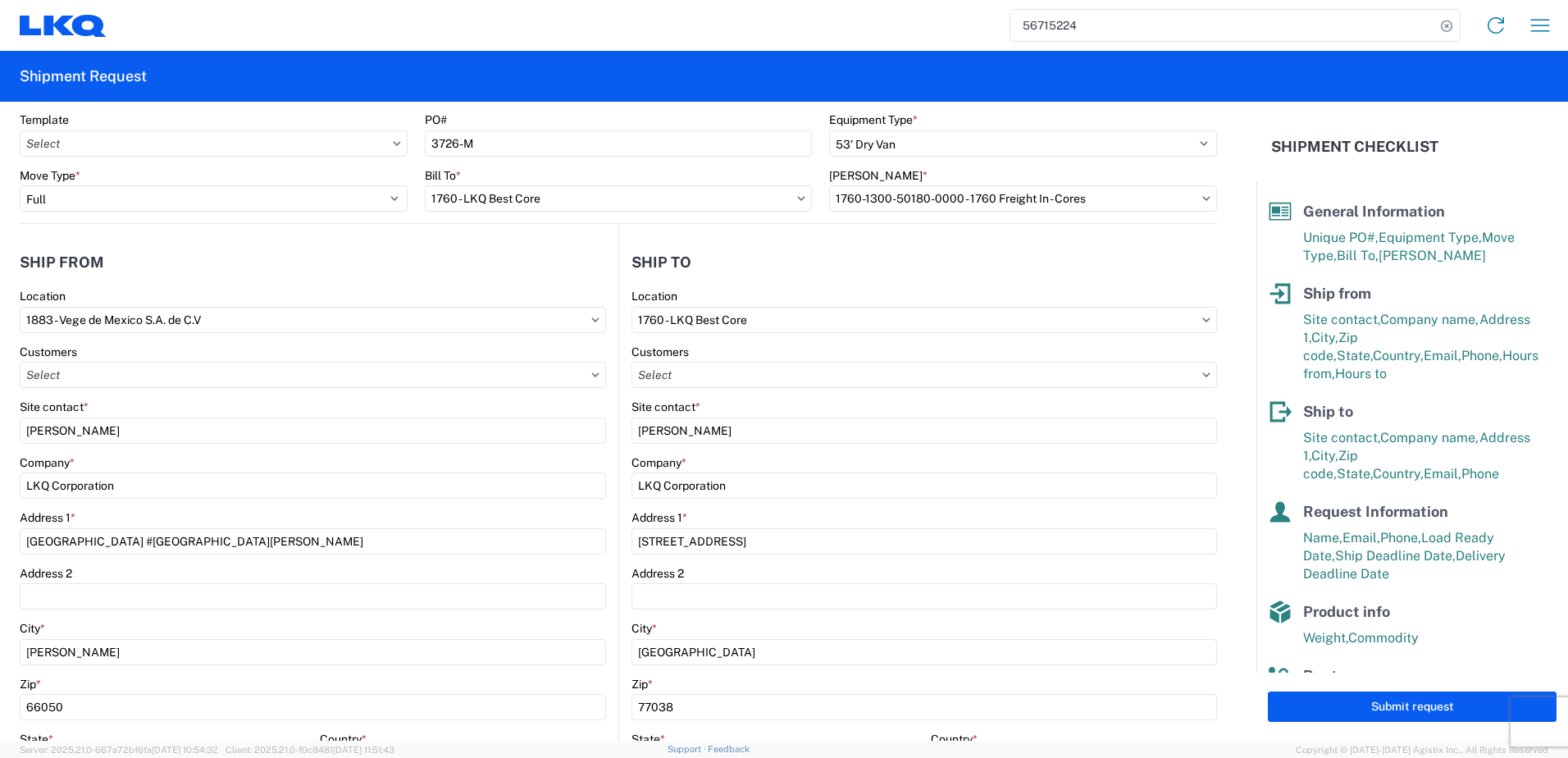
scroll to position [0, 0]
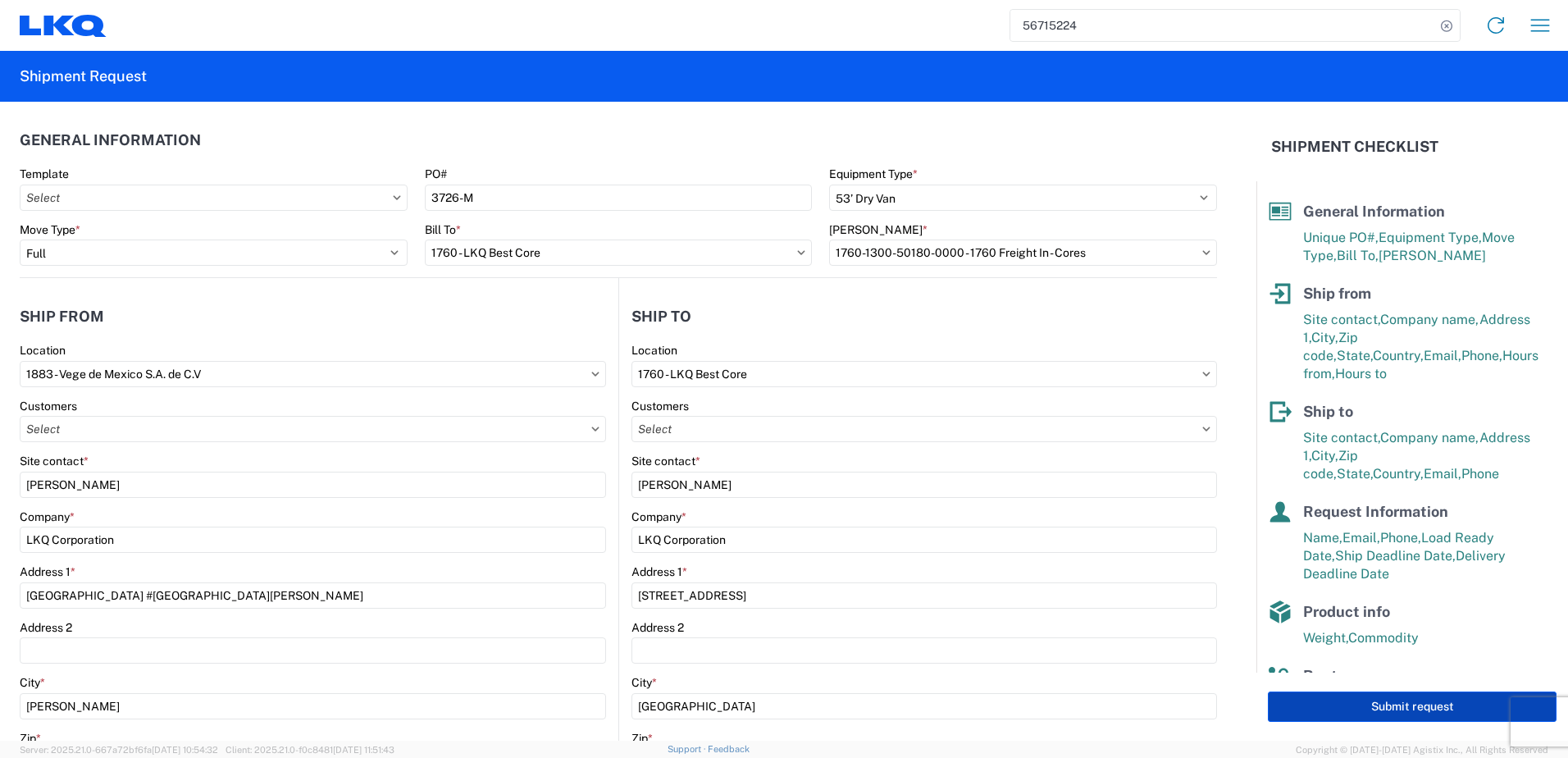
click at [1312, 713] on button "Submit request" at bounding box center [1411, 706] width 288 height 30
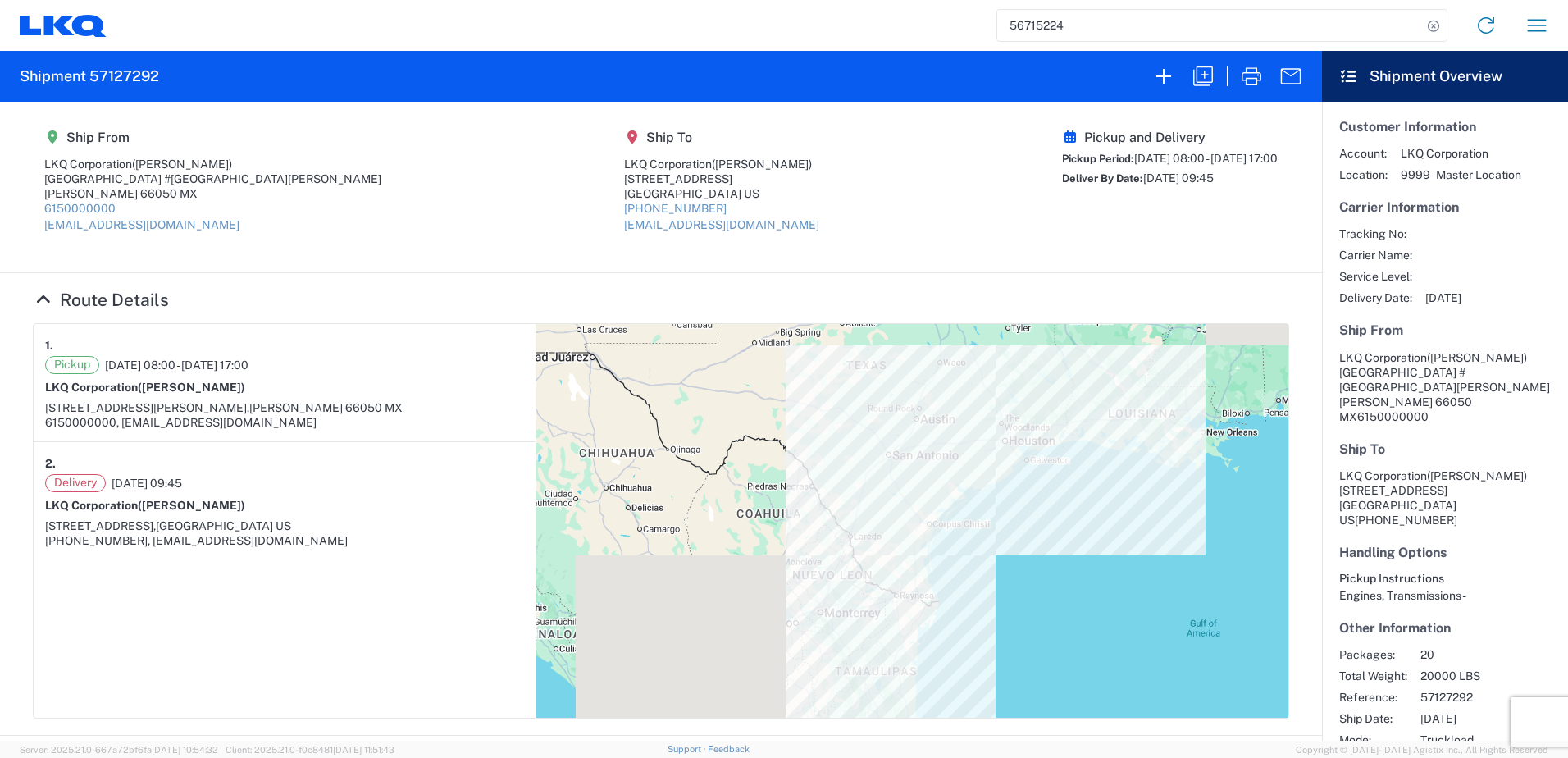
click at [123, 77] on h2 "Shipment 57127292" at bounding box center [90, 77] width 140 height 20
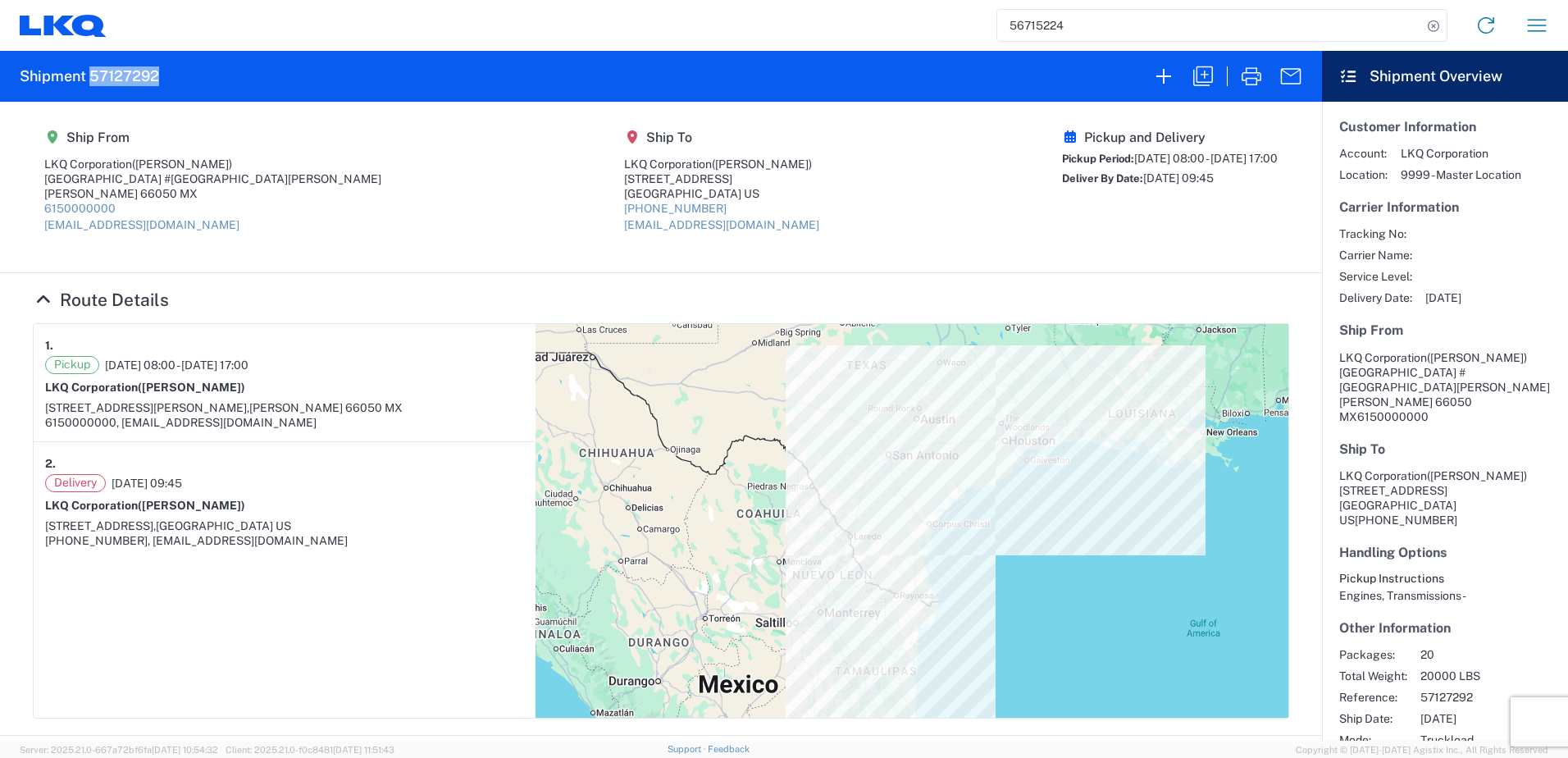
click at [123, 77] on h2 "Shipment 57127292" at bounding box center [90, 77] width 140 height 20
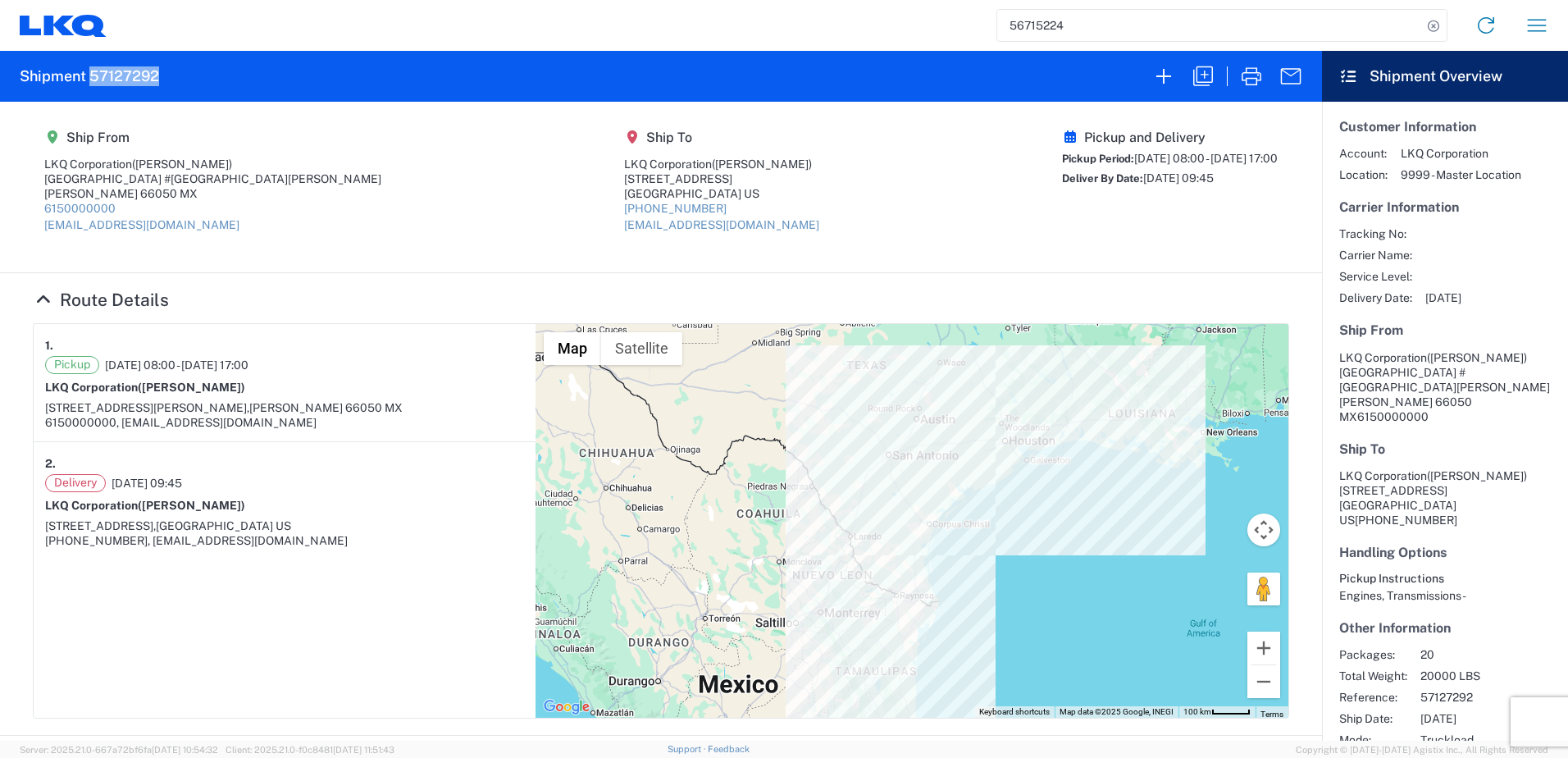
copy h2 "57127292"
